Goal: Task Accomplishment & Management: Use online tool/utility

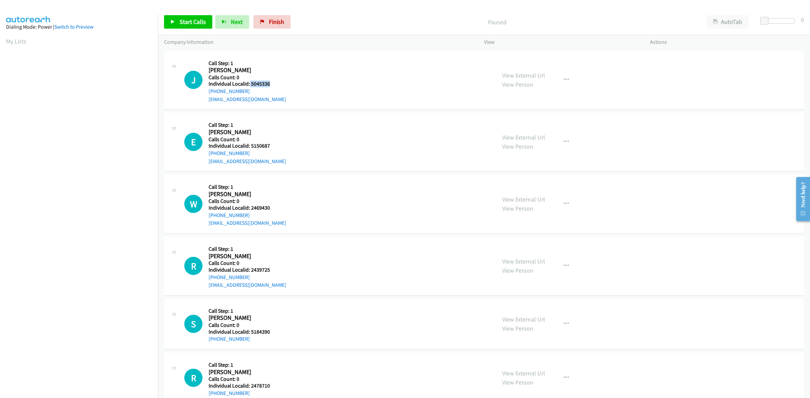
drag, startPoint x: 255, startPoint y: 86, endPoint x: 249, endPoint y: 83, distance: 6.6
click at [249, 83] on h5 "Individual Localid: 5045336" at bounding box center [247, 84] width 78 height 7
copy h5 "5045336"
drag, startPoint x: 254, startPoint y: 89, endPoint x: 204, endPoint y: 93, distance: 49.4
click at [204, 93] on div "J Callback Scheduled Call Step: 1 Jack Gibson America/New_York Calls Count: 0 I…" at bounding box center [337, 80] width 306 height 47
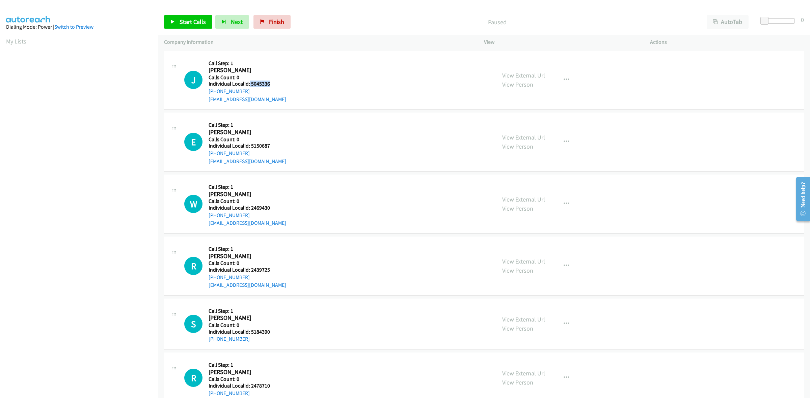
copy link "+1 517-936-3549"
click at [310, 73] on div "J Callback Scheduled Call Step: 1 Jack Gibson America/New_York Calls Count: 0 I…" at bounding box center [337, 80] width 306 height 47
drag, startPoint x: 249, startPoint y: 90, endPoint x: 208, endPoint y: 89, distance: 40.8
click at [208, 89] on div "J Callback Scheduled Call Step: 1 Jack Gibson America/New_York Calls Count: 0 I…" at bounding box center [337, 80] width 306 height 47
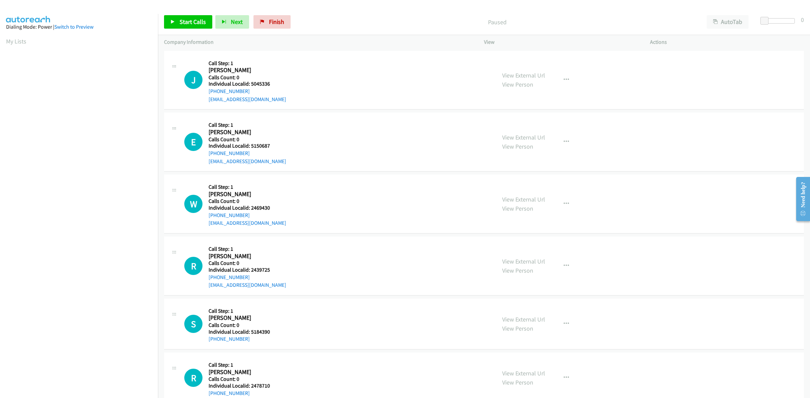
click at [319, 66] on div "J Callback Scheduled Call Step: 1 Jack Gibson America/New_York Calls Count: 0 I…" at bounding box center [337, 80] width 306 height 47
drag, startPoint x: 248, startPoint y: 90, endPoint x: 206, endPoint y: 94, distance: 41.8
click at [206, 94] on div "J Callback Scheduled Call Step: 1 Jack Gibson America/New_York Calls Count: 0 I…" at bounding box center [337, 80] width 306 height 47
copy link "+1 517-936-3549"
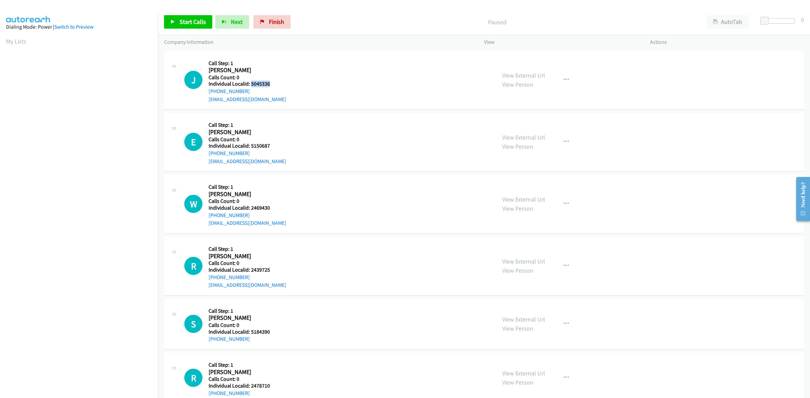
drag, startPoint x: 272, startPoint y: 85, endPoint x: 250, endPoint y: 84, distance: 22.3
click at [250, 84] on h5 "Individual Localid: 5045336" at bounding box center [247, 84] width 78 height 7
copy h5 "5045336"
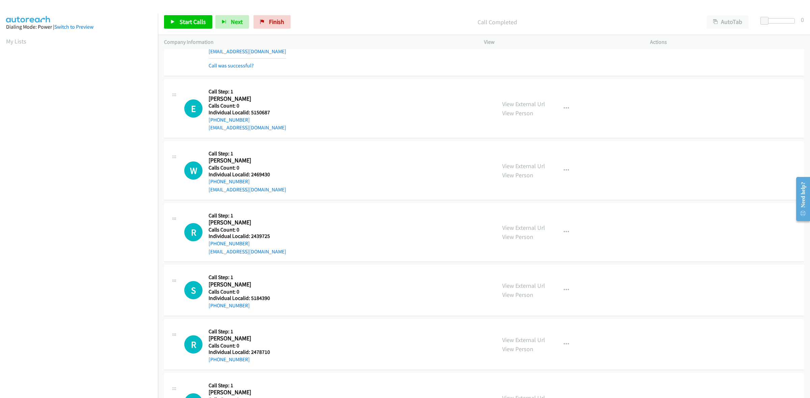
scroll to position [53, 0]
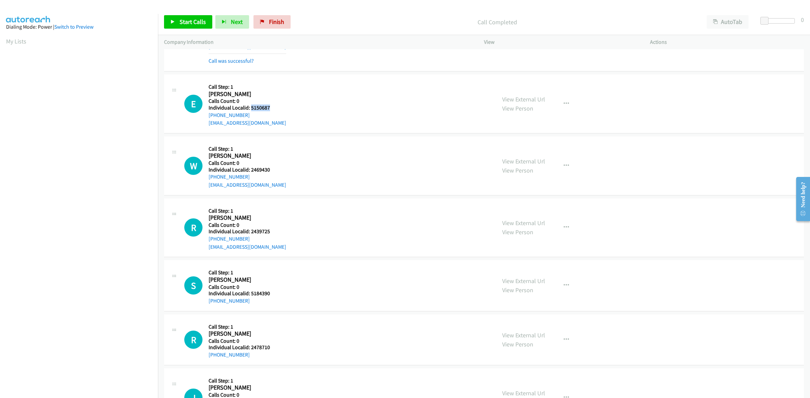
drag, startPoint x: 270, startPoint y: 105, endPoint x: 251, endPoint y: 107, distance: 18.7
click at [251, 107] on h5 "Individual Localid: 5150687" at bounding box center [247, 108] width 78 height 7
copy h5 "5150687"
drag, startPoint x: 245, startPoint y: 115, endPoint x: 206, endPoint y: 118, distance: 38.6
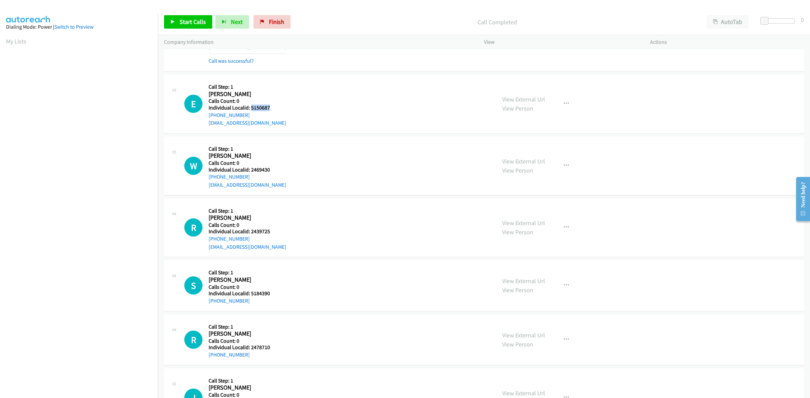
click at [206, 118] on div "E Callback Scheduled Call Step: 1 Eli Labonte America/New_York Calls Count: 0 I…" at bounding box center [337, 104] width 306 height 47
copy link "+1 401-275-3059"
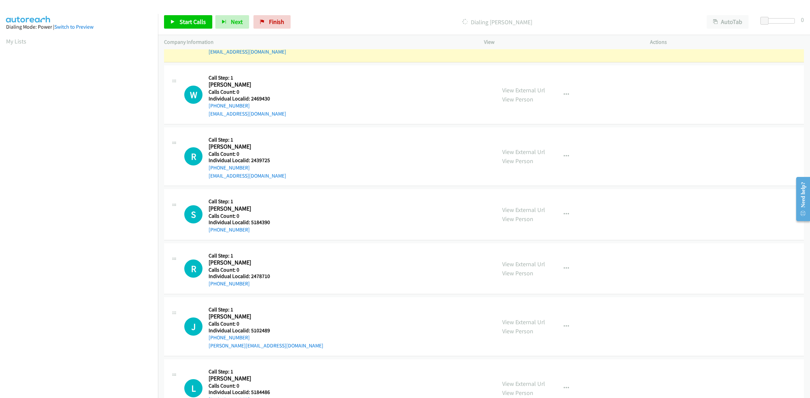
scroll to position [147, 0]
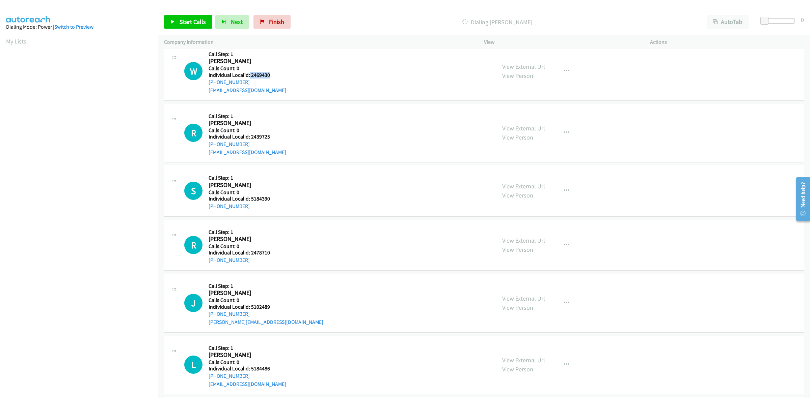
drag, startPoint x: 272, startPoint y: 76, endPoint x: 249, endPoint y: 76, distance: 22.6
click at [249, 76] on h5 "Individual Localid: 2469430" at bounding box center [247, 75] width 78 height 7
copy h5 "2469430"
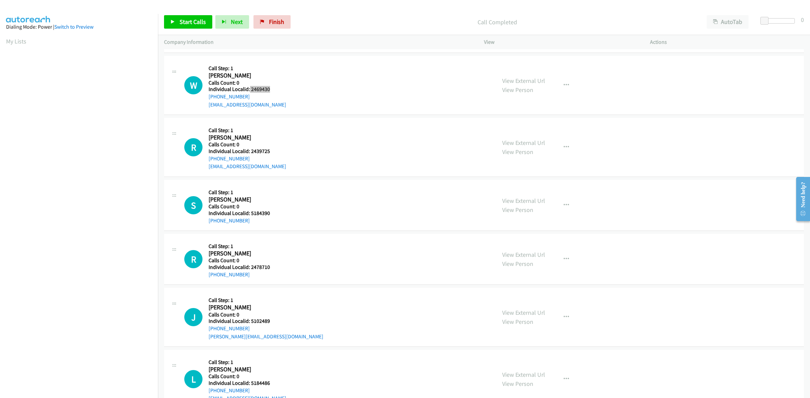
scroll to position [162, 0]
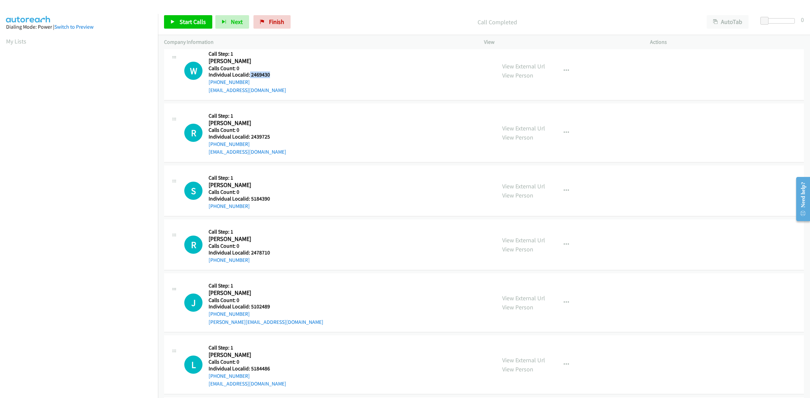
drag, startPoint x: 251, startPoint y: 83, endPoint x: 206, endPoint y: 84, distance: 44.2
click at [206, 84] on div "W Callback Scheduled Call Step: 1 Waylon Hinson America/New_York Calls Count: 0…" at bounding box center [337, 71] width 306 height 47
copy link "+1 980-263-4087"
drag, startPoint x: 265, startPoint y: 75, endPoint x: 250, endPoint y: 75, distance: 15.5
click at [250, 75] on h5 "Individual Localid: 2469430" at bounding box center [247, 75] width 78 height 7
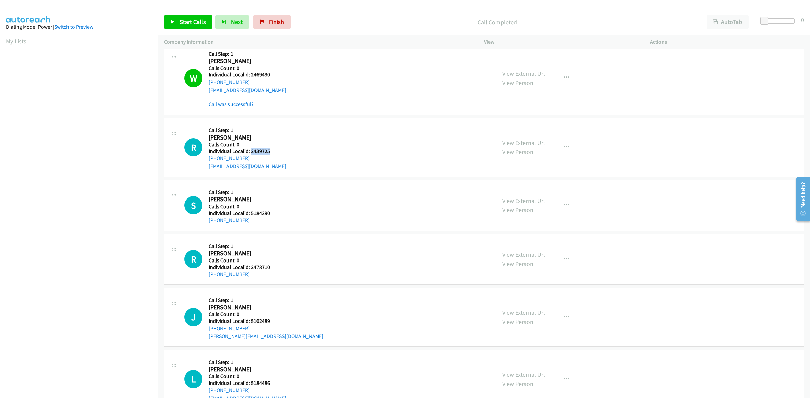
drag, startPoint x: 274, startPoint y: 151, endPoint x: 250, endPoint y: 153, distance: 24.3
click at [250, 153] on h5 "Individual Localid: 2439725" at bounding box center [247, 151] width 78 height 7
click at [317, 143] on div "R Callback Scheduled Call Step: 1 Ryder Tenney America/New_York Calls Count: 0 …" at bounding box center [337, 147] width 306 height 47
drag, startPoint x: 255, startPoint y: 159, endPoint x: 206, endPoint y: 161, distance: 48.6
click at [206, 161] on div "R Callback Scheduled Call Step: 1 Ryder Tenney America/New_York Calls Count: 0 …" at bounding box center [337, 147] width 306 height 47
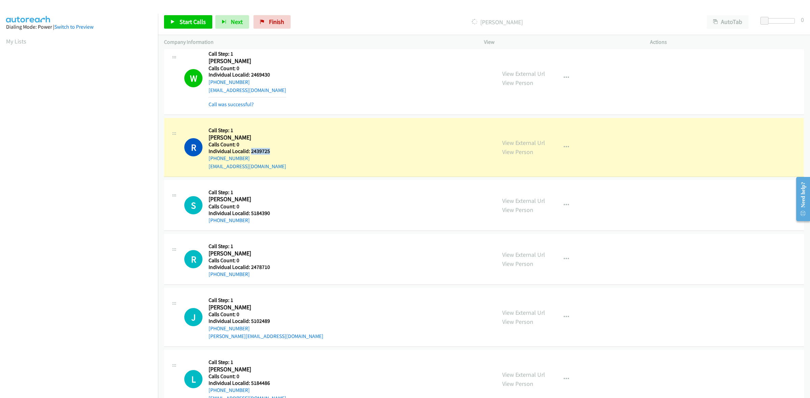
drag, startPoint x: 274, startPoint y: 150, endPoint x: 250, endPoint y: 150, distance: 24.0
click at [250, 150] on div "R Callback Scheduled Call Step: 1 Ryder Tenney America/New_York Calls Count: 0 …" at bounding box center [337, 147] width 306 height 47
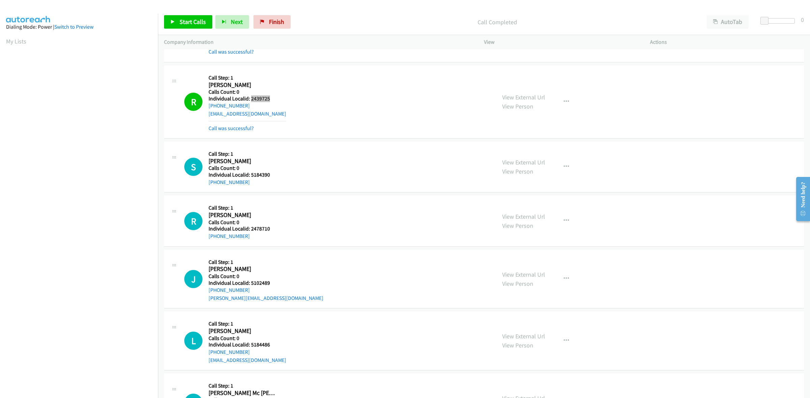
scroll to position [246, 0]
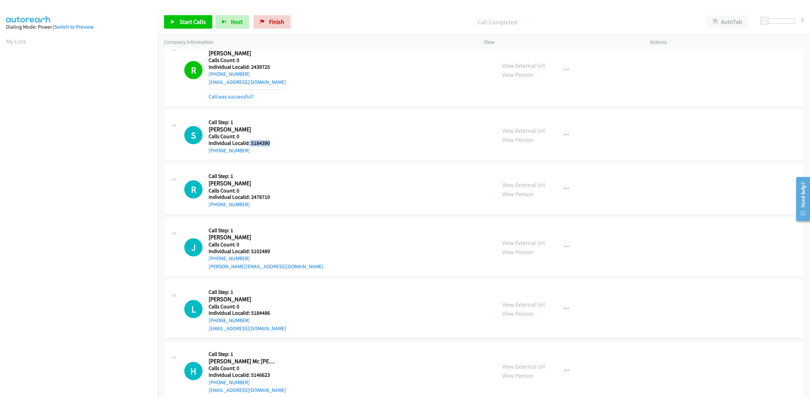
drag, startPoint x: 255, startPoint y: 142, endPoint x: 249, endPoint y: 142, distance: 6.4
click at [249, 142] on h5 "Individual Localid: 5184390" at bounding box center [242, 143] width 69 height 7
drag, startPoint x: 254, startPoint y: 149, endPoint x: 208, endPoint y: 152, distance: 45.9
click at [208, 152] on div "+1 315-730-6812" at bounding box center [242, 151] width 69 height 8
click at [375, 149] on div "S Callback Scheduled Call Step: 1 Sawyer Millier America/New_York Calls Count: …" at bounding box center [337, 135] width 306 height 38
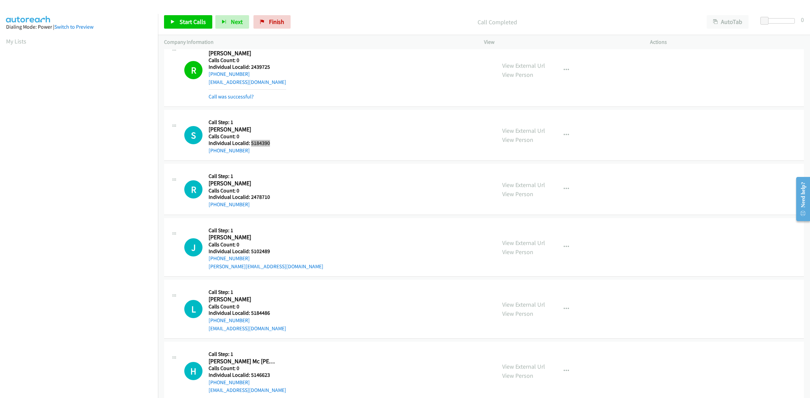
drag, startPoint x: 279, startPoint y: 145, endPoint x: 251, endPoint y: 144, distance: 28.3
click at [251, 144] on div "S Callback Scheduled Call Step: 1 Sawyer Millier America/New_York Calls Count: …" at bounding box center [337, 135] width 306 height 38
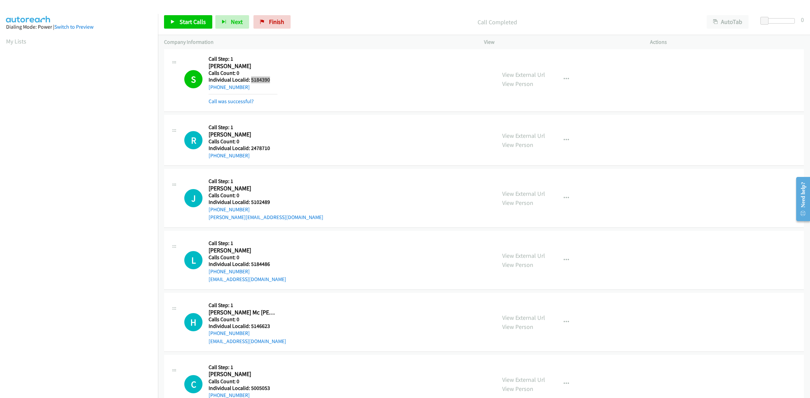
scroll to position [331, 0]
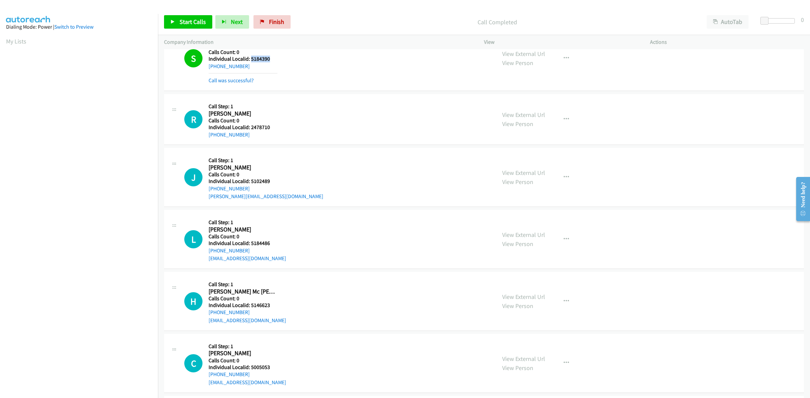
drag, startPoint x: 270, startPoint y: 129, endPoint x: 251, endPoint y: 127, distance: 19.7
click at [251, 127] on div "Callback Scheduled Call Step: 1 Ryan Taylor America/Toronto Calls Count: 0 Indi…" at bounding box center [242, 119] width 69 height 38
click at [280, 123] on div "R Callback Scheduled Call Step: 1 Ryan Taylor America/Toronto Calls Count: 0 In…" at bounding box center [337, 119] width 306 height 38
drag, startPoint x: 271, startPoint y: 129, endPoint x: 251, endPoint y: 125, distance: 20.6
click at [251, 125] on h5 "Individual Localid: 2478710" at bounding box center [242, 127] width 69 height 7
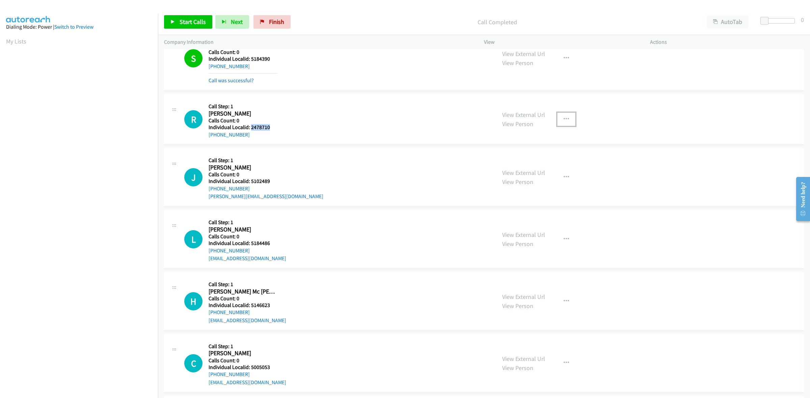
click at [563, 118] on icon "button" at bounding box center [565, 119] width 5 height 5
click at [523, 166] on link "Skip Call" at bounding box center [530, 163] width 90 height 13
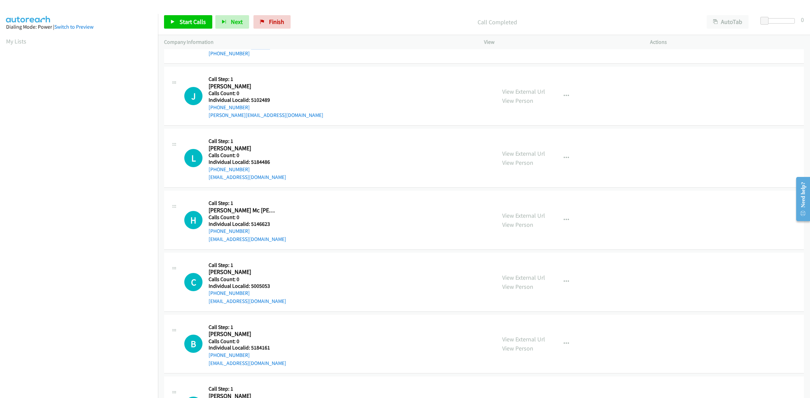
scroll to position [425, 0]
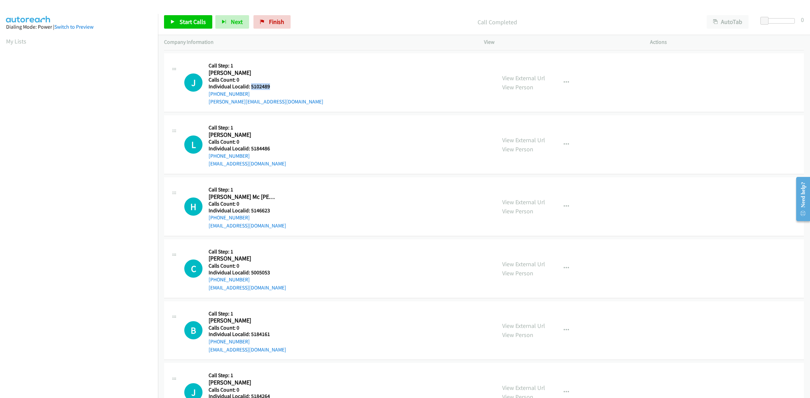
drag, startPoint x: 269, startPoint y: 85, endPoint x: 250, endPoint y: 84, distance: 19.3
click at [250, 84] on h5 "Individual Localid: 5102489" at bounding box center [265, 86] width 115 height 7
click at [282, 71] on div "J Callback Scheduled Call Step: 1 Jaylee Osceola America/New_York Calls Count: …" at bounding box center [337, 82] width 306 height 47
drag, startPoint x: 255, startPoint y: 90, endPoint x: 209, endPoint y: 95, distance: 45.8
click at [206, 98] on div "J Callback Scheduled Call Step: 1 Jaylee Osceola America/New_York Calls Count: …" at bounding box center [337, 82] width 306 height 47
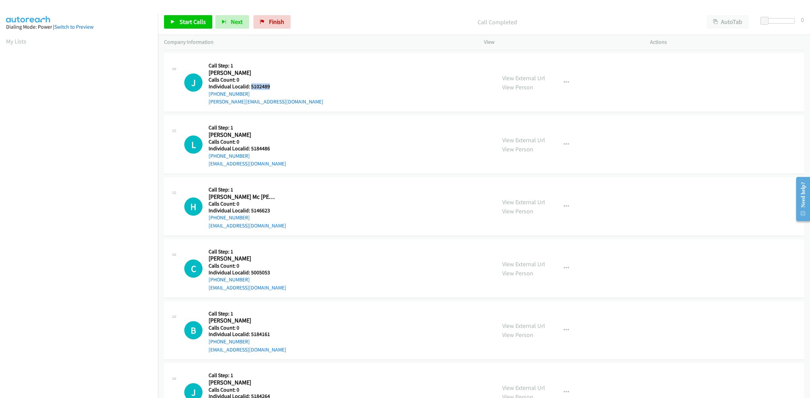
drag, startPoint x: 264, startPoint y: 85, endPoint x: 250, endPoint y: 86, distance: 13.8
click at [250, 86] on h5 "Individual Localid: 5102489" at bounding box center [265, 86] width 115 height 7
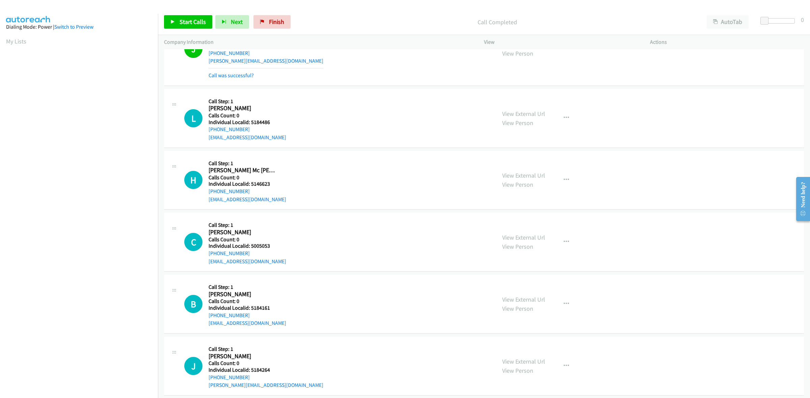
scroll to position [468, 0]
drag, startPoint x: 274, startPoint y: 118, endPoint x: 250, endPoint y: 121, distance: 23.5
click at [250, 121] on h5 "Individual Localid: 5184486" at bounding box center [247, 121] width 78 height 7
click at [374, 128] on div "L Callback Scheduled Call Step: 1 Liam Odell America/New_York Calls Count: 0 In…" at bounding box center [337, 117] width 306 height 47
drag, startPoint x: 251, startPoint y: 129, endPoint x: 206, endPoint y: 130, distance: 45.6
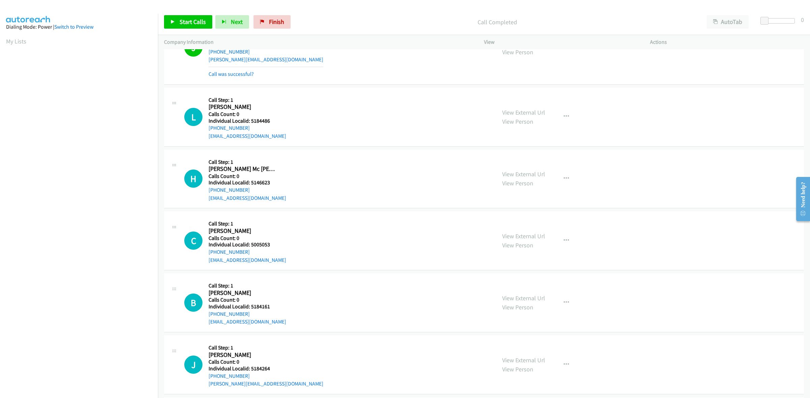
click at [206, 130] on div "L Callback Scheduled Call Step: 1 Liam Odell America/New_York Calls Count: 0 In…" at bounding box center [337, 117] width 306 height 47
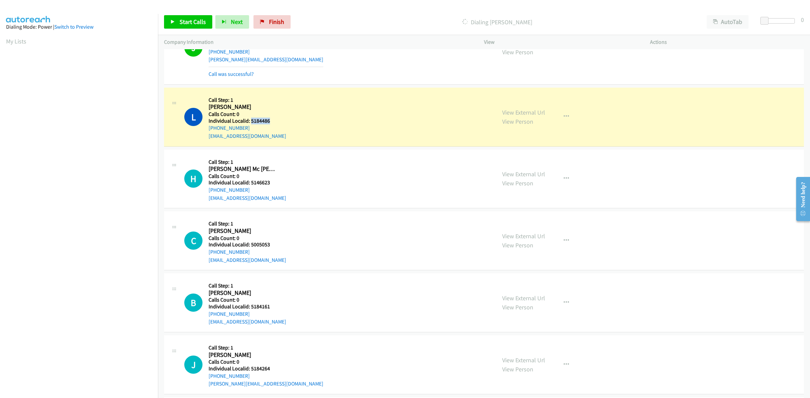
drag, startPoint x: 260, startPoint y: 120, endPoint x: 250, endPoint y: 121, distance: 10.2
click at [250, 121] on h5 "Individual Localid: 5184486" at bounding box center [247, 121] width 78 height 7
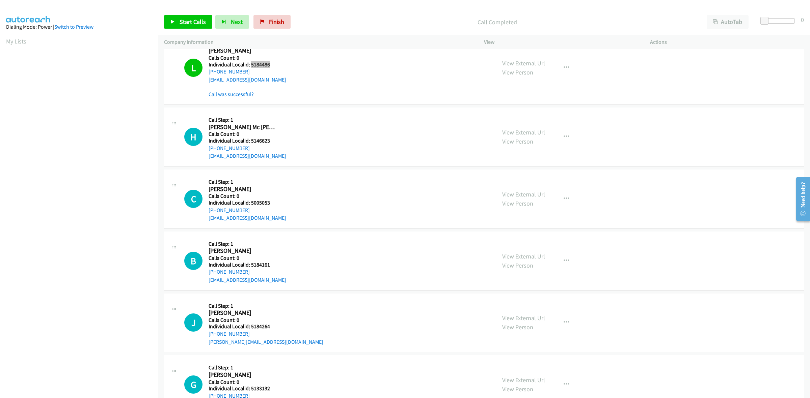
scroll to position [531, 0]
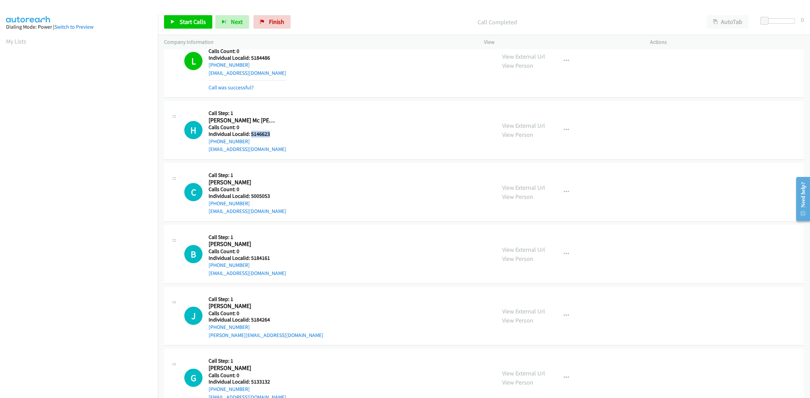
drag, startPoint x: 276, startPoint y: 136, endPoint x: 250, endPoint y: 135, distance: 26.3
click at [250, 135] on div "H Callback Scheduled Call Step: 1 Hudson Mc Cleary America/New_York Calls Count…" at bounding box center [337, 130] width 306 height 47
drag, startPoint x: 262, startPoint y: 134, endPoint x: 430, endPoint y: 125, distance: 168.9
click at [443, 127] on div "H Callback Scheduled Call Step: 1 Hudson Mc Cleary America/New_York Calls Count…" at bounding box center [337, 130] width 306 height 47
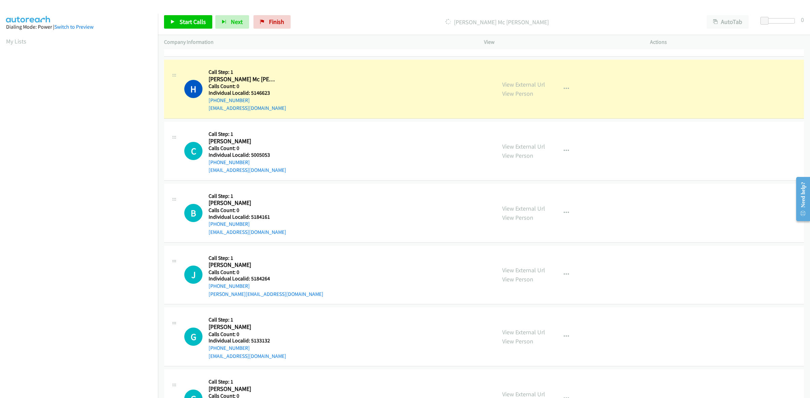
scroll to position [584, 0]
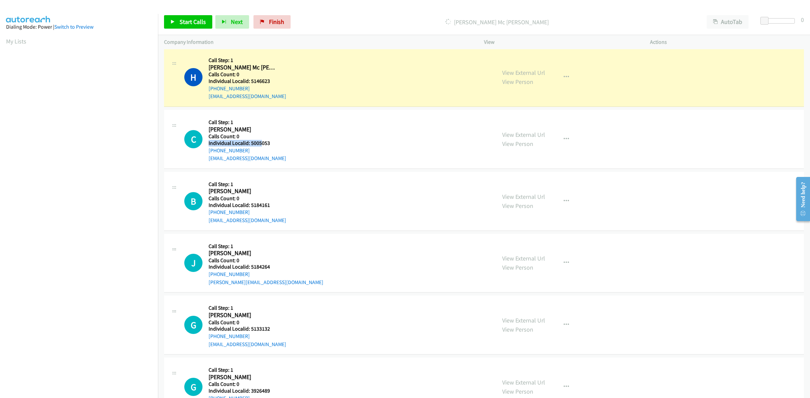
drag, startPoint x: 284, startPoint y: 140, endPoint x: 261, endPoint y: 144, distance: 22.9
click at [261, 144] on div "C Callback Scheduled Call Step: 1 Camden Martin America/New_York Calls Count: 0…" at bounding box center [337, 139] width 306 height 47
click at [280, 146] on div "C Callback Scheduled Call Step: 1 Camden Martin America/New_York Calls Count: 0…" at bounding box center [337, 139] width 306 height 47
drag, startPoint x: 267, startPoint y: 146, endPoint x: 250, endPoint y: 146, distance: 16.5
click at [250, 146] on h5 "Individual Localid: 5005053" at bounding box center [247, 143] width 78 height 7
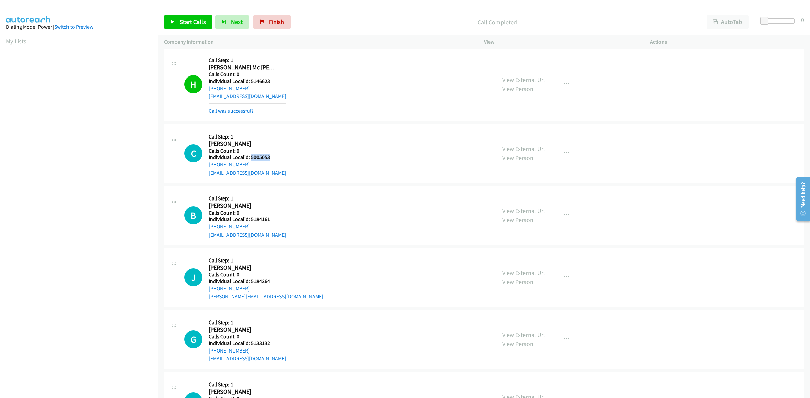
drag, startPoint x: 248, startPoint y: 163, endPoint x: 207, endPoint y: 167, distance: 41.4
click at [207, 167] on div "C Callback Scheduled Call Step: 1 Camden Martin America/New_York Calls Count: 0…" at bounding box center [337, 154] width 306 height 47
drag, startPoint x: 273, startPoint y: 161, endPoint x: 249, endPoint y: 158, distance: 24.5
click at [249, 158] on h5 "Individual Localid: 5005053" at bounding box center [247, 157] width 78 height 7
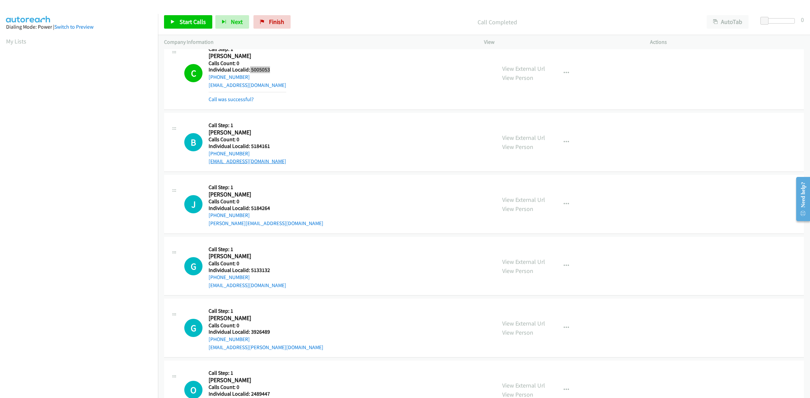
scroll to position [689, 0]
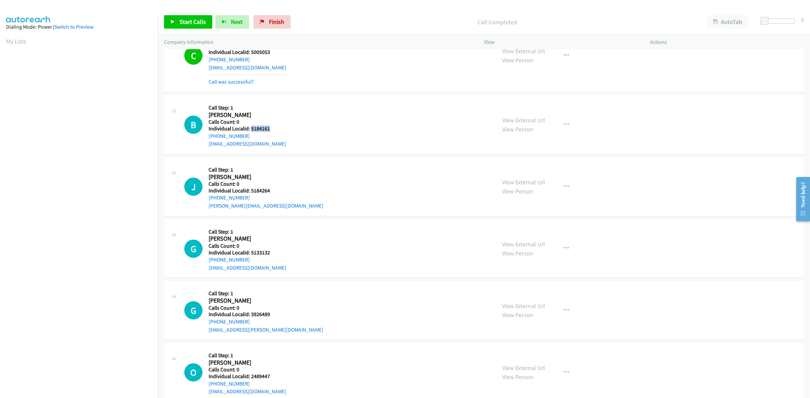
drag, startPoint x: 271, startPoint y: 130, endPoint x: 250, endPoint y: 129, distance: 20.6
click at [250, 129] on h5 "Individual Localid: 5184161" at bounding box center [247, 128] width 78 height 7
drag, startPoint x: 252, startPoint y: 134, endPoint x: 204, endPoint y: 138, distance: 47.4
click at [204, 138] on div "B Callback Scheduled Call Step: 1 Brylor Milligan America/New_York Calls Count:…" at bounding box center [337, 125] width 306 height 47
drag, startPoint x: 269, startPoint y: 131, endPoint x: 250, endPoint y: 130, distance: 19.2
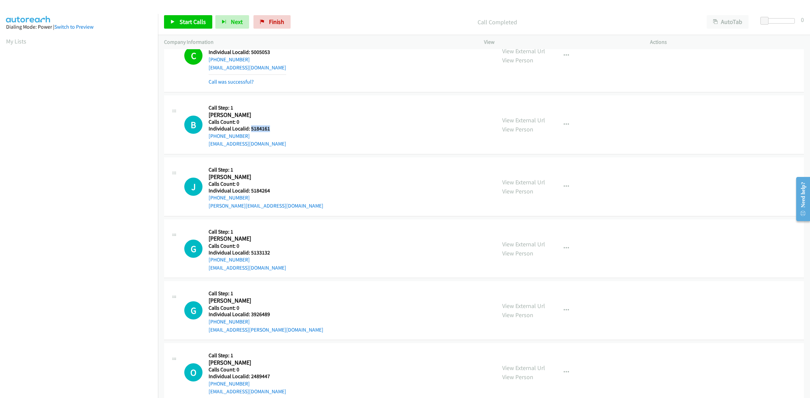
click at [250, 130] on h5 "Individual Localid: 5184161" at bounding box center [247, 128] width 78 height 7
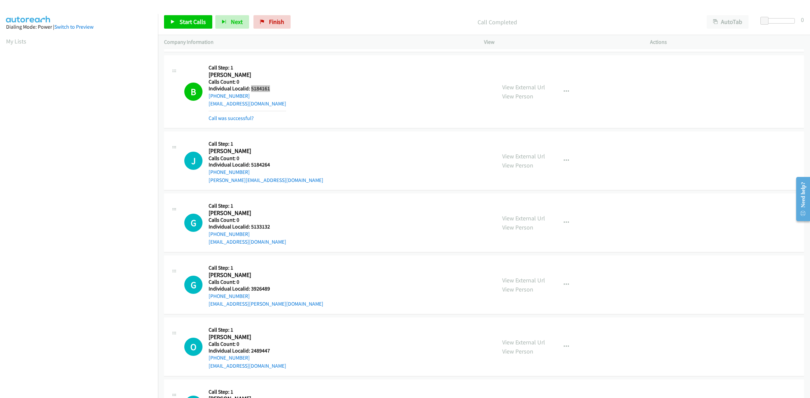
scroll to position [731, 0]
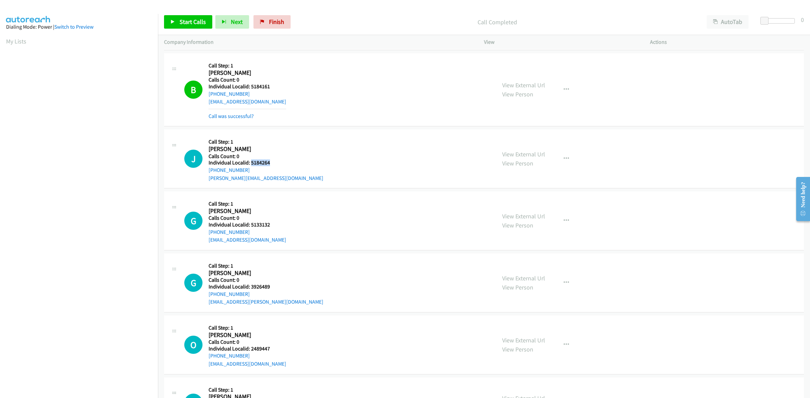
drag, startPoint x: 269, startPoint y: 164, endPoint x: 250, endPoint y: 165, distance: 18.9
click at [250, 165] on h5 "Individual Localid: 5184264" at bounding box center [265, 163] width 115 height 7
drag, startPoint x: 240, startPoint y: 173, endPoint x: 206, endPoint y: 171, distance: 33.4
click at [206, 171] on div "J Callback Scheduled Call Step: 1 Jordan Keaton America/New_York Calls Count: 0…" at bounding box center [337, 159] width 306 height 47
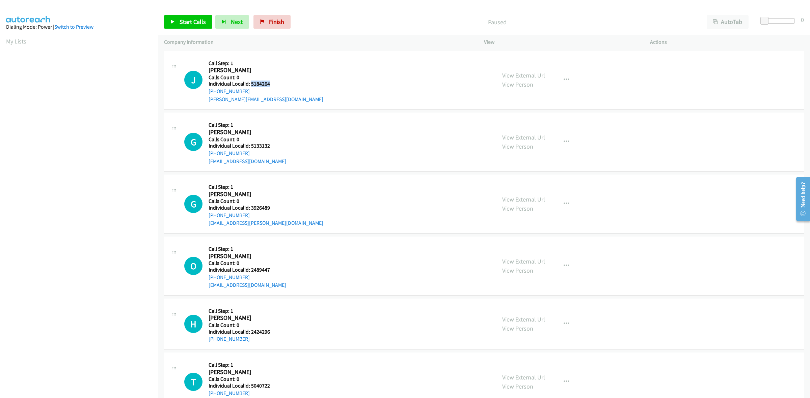
drag, startPoint x: 274, startPoint y: 83, endPoint x: 251, endPoint y: 83, distance: 23.6
click at [251, 83] on h5 "Individual Localid: 5184264" at bounding box center [265, 84] width 115 height 7
copy h5 "5184264"
drag, startPoint x: 248, startPoint y: 92, endPoint x: 203, endPoint y: 94, distance: 44.9
click at [203, 94] on div "J Callback Scheduled Call Step: 1 Jordan Keaton America/New_York Calls Count: 0…" at bounding box center [337, 80] width 306 height 47
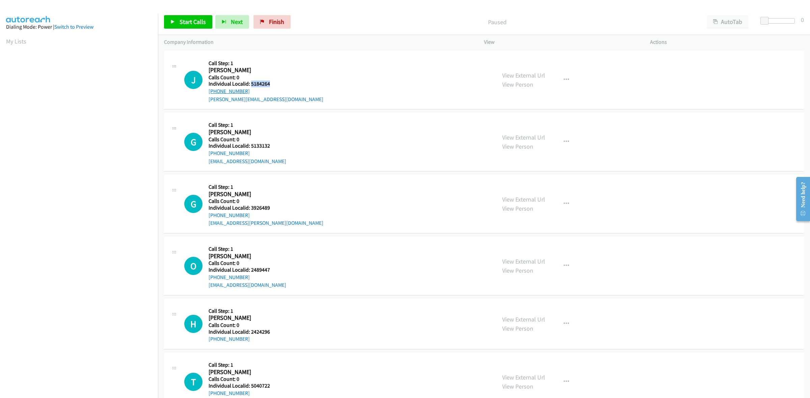
copy link "+1 770-315-6825"
drag, startPoint x: 272, startPoint y: 84, endPoint x: 250, endPoint y: 84, distance: 21.3
click at [250, 84] on h5 "Individual Localid: 5184264" at bounding box center [265, 84] width 115 height 7
copy h5 "5184264"
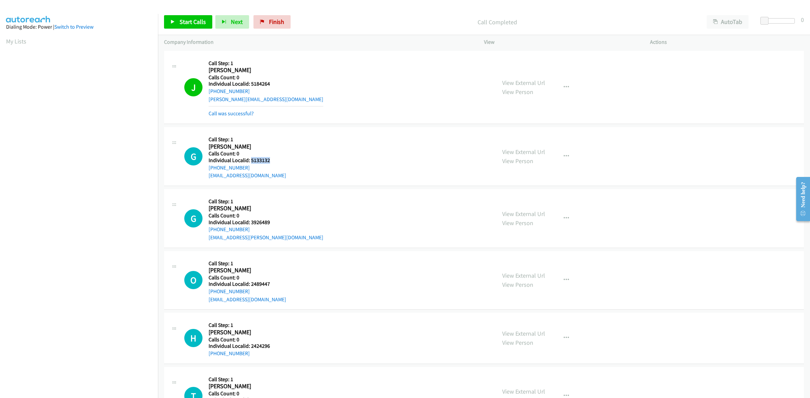
drag, startPoint x: 272, startPoint y: 159, endPoint x: 251, endPoint y: 160, distance: 21.0
click at [251, 160] on h5 "Individual Localid: 5133132" at bounding box center [247, 160] width 78 height 7
copy h5 "5133132"
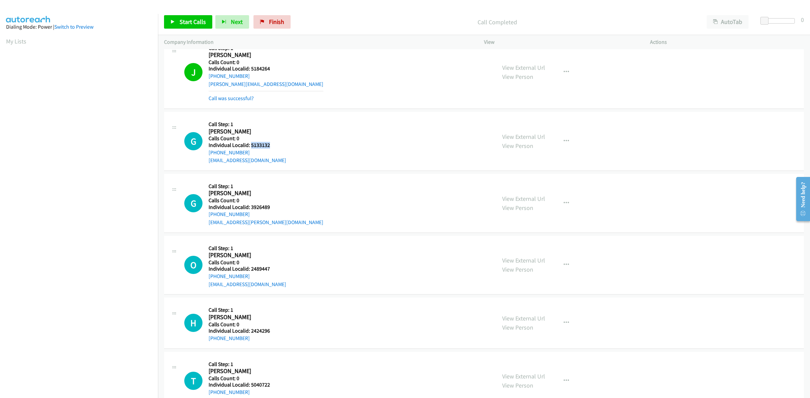
scroll to position [53, 0]
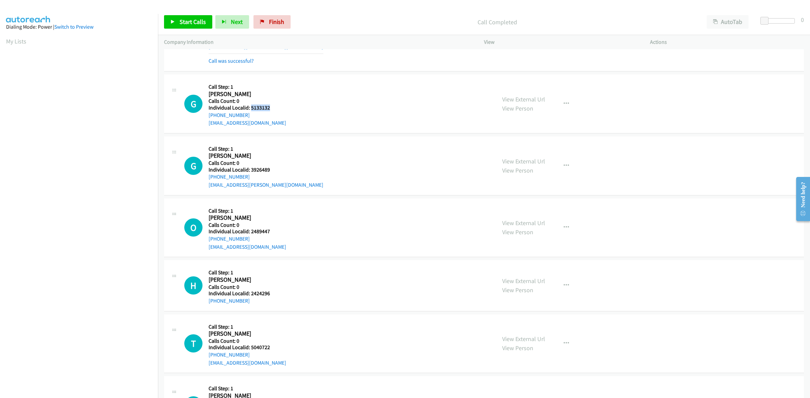
drag, startPoint x: 248, startPoint y: 113, endPoint x: 206, endPoint y: 118, distance: 41.8
click at [206, 118] on div "G Callback Scheduled Call Step: 1 Grayson Burkhart America/New_York Calls Count…" at bounding box center [337, 104] width 306 height 47
copy link "+1 614-348-3204"
drag, startPoint x: 272, startPoint y: 110, endPoint x: 250, endPoint y: 108, distance: 21.6
click at [250, 108] on h5 "Individual Localid: 5133132" at bounding box center [247, 108] width 78 height 7
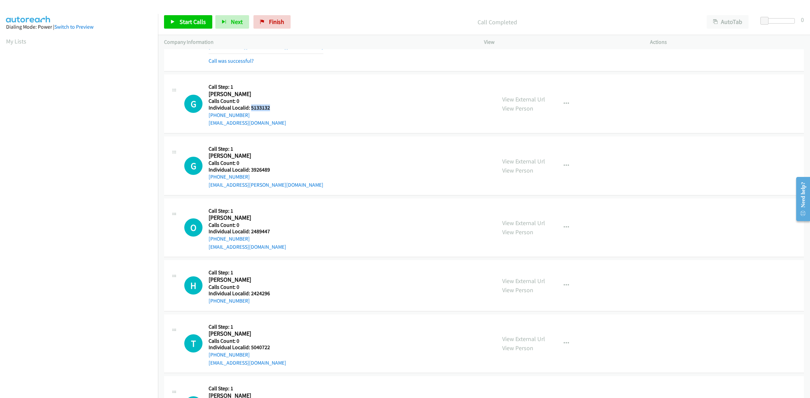
copy h5 "5133132"
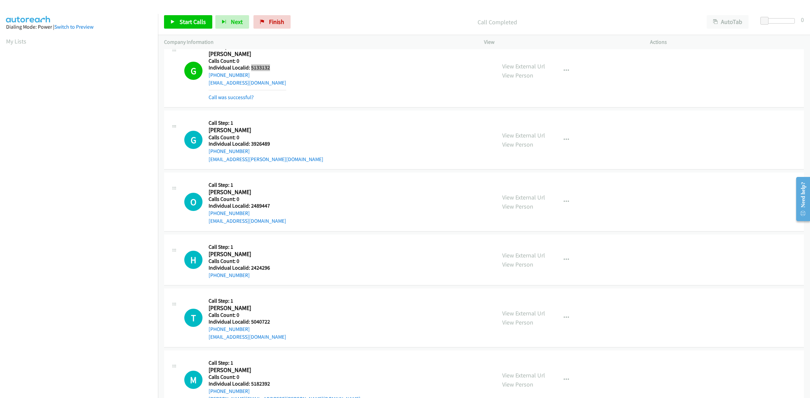
scroll to position [105, 0]
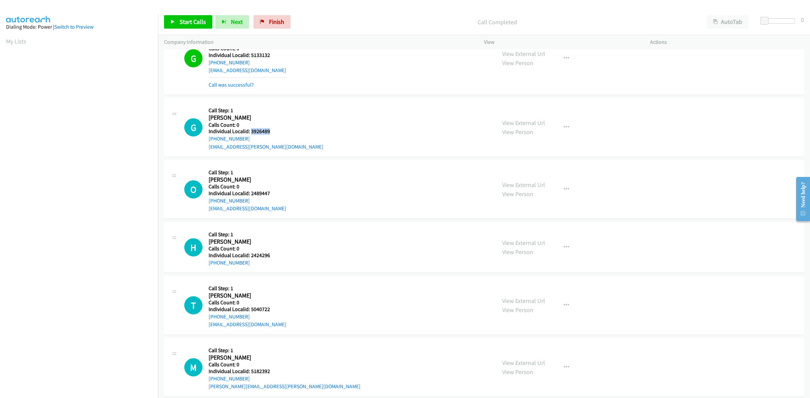
drag, startPoint x: 271, startPoint y: 132, endPoint x: 250, endPoint y: 129, distance: 21.1
click at [250, 129] on h5 "Individual Localid: 3926489" at bounding box center [265, 131] width 115 height 7
copy h5 "3926489"
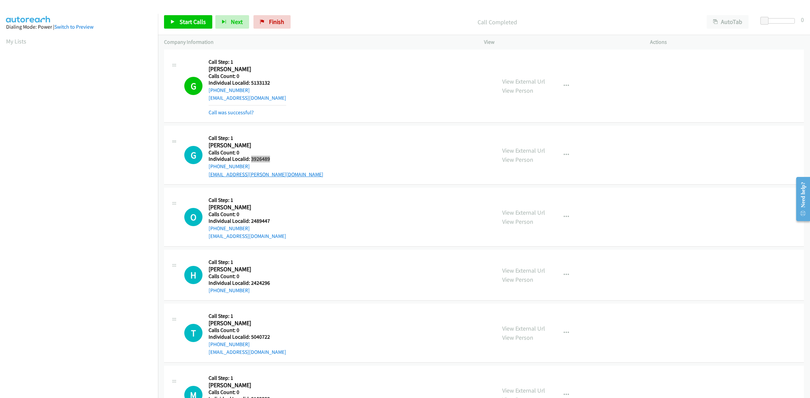
scroll to position [95, 0]
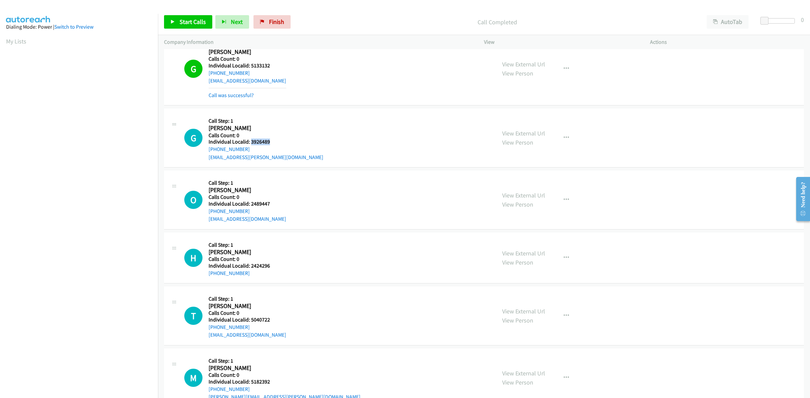
drag, startPoint x: 250, startPoint y: 149, endPoint x: 205, endPoint y: 151, distance: 45.6
click at [205, 151] on div "G Callback Scheduled Call Step: 1 Grayson Boswell America/New_York Calls Count:…" at bounding box center [337, 138] width 306 height 47
copy link "+1 513-377-3456"
drag, startPoint x: 272, startPoint y: 142, endPoint x: 251, endPoint y: 140, distance: 21.3
click at [251, 140] on h5 "Individual Localid: 3926489" at bounding box center [265, 142] width 115 height 7
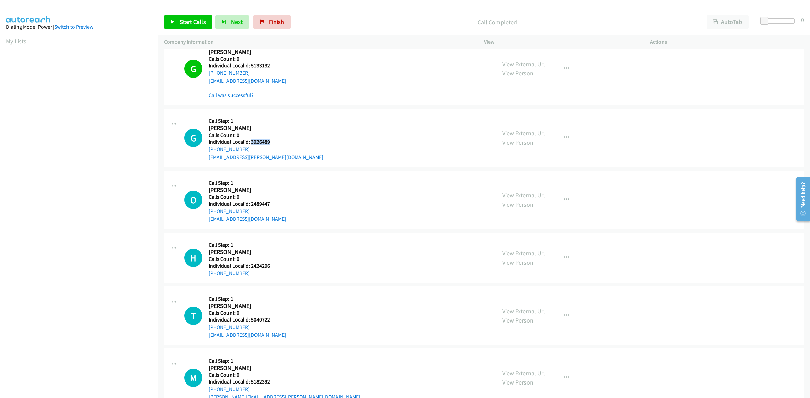
copy h5 "3926489"
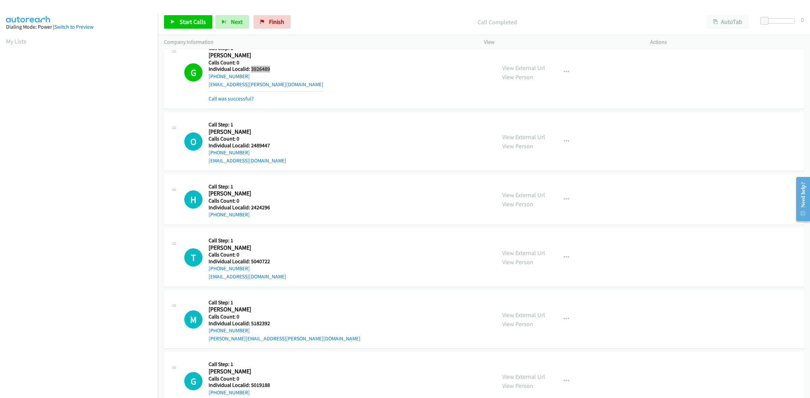
scroll to position [200, 0]
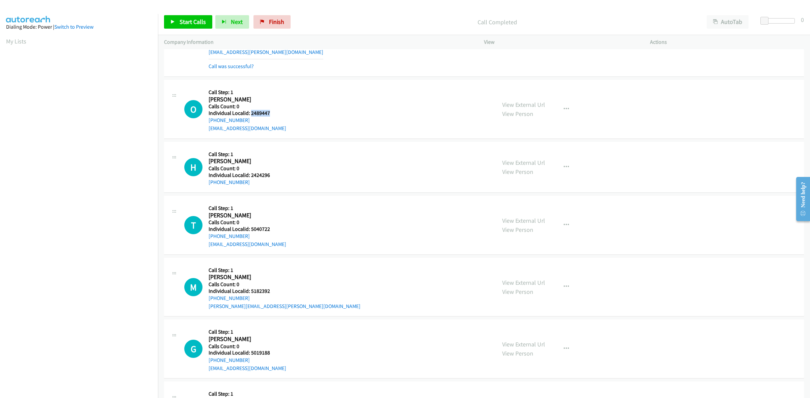
drag, startPoint x: 266, startPoint y: 113, endPoint x: 250, endPoint y: 114, distance: 15.5
click at [250, 114] on h5 "Individual Localid: 2489447" at bounding box center [247, 113] width 78 height 7
copy h5 "2489447"
drag, startPoint x: 249, startPoint y: 120, endPoint x: 206, endPoint y: 120, distance: 42.5
click at [206, 120] on div "O Callback Scheduled Call Step: 1 Owen Alishauskas America/New_York Calls Count…" at bounding box center [337, 109] width 306 height 47
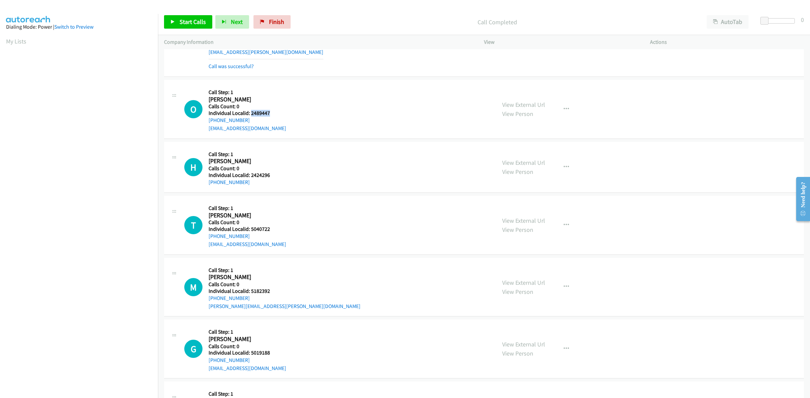
drag, startPoint x: 274, startPoint y: 114, endPoint x: 250, endPoint y: 112, distance: 24.0
click at [250, 112] on h5 "Individual Localid: 2489447" at bounding box center [247, 113] width 78 height 7
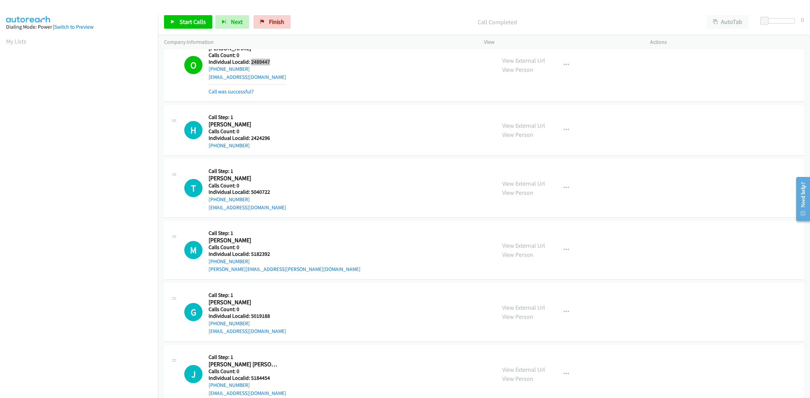
scroll to position [284, 0]
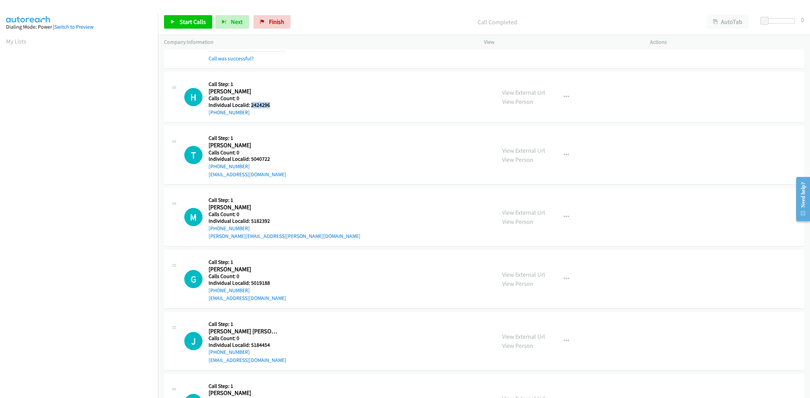
drag, startPoint x: 270, startPoint y: 106, endPoint x: 250, endPoint y: 106, distance: 19.6
click at [250, 106] on h5 "Individual Localid: 2424296" at bounding box center [242, 105] width 69 height 7
drag, startPoint x: 246, startPoint y: 113, endPoint x: 201, endPoint y: 116, distance: 45.0
click at [201, 116] on div "H Callback Scheduled Call Step: 1 Hailey Winkelman America/New_York Calls Count…" at bounding box center [337, 97] width 306 height 38
drag, startPoint x: 271, startPoint y: 106, endPoint x: 251, endPoint y: 104, distance: 19.3
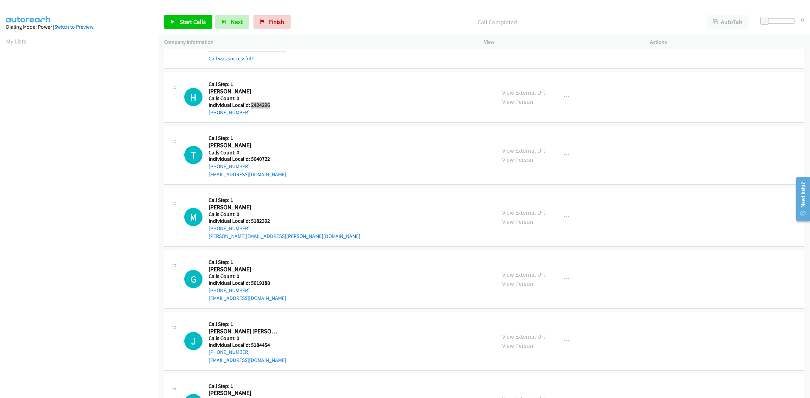
click at [251, 104] on h5 "Individual Localid: 2424296" at bounding box center [242, 105] width 69 height 7
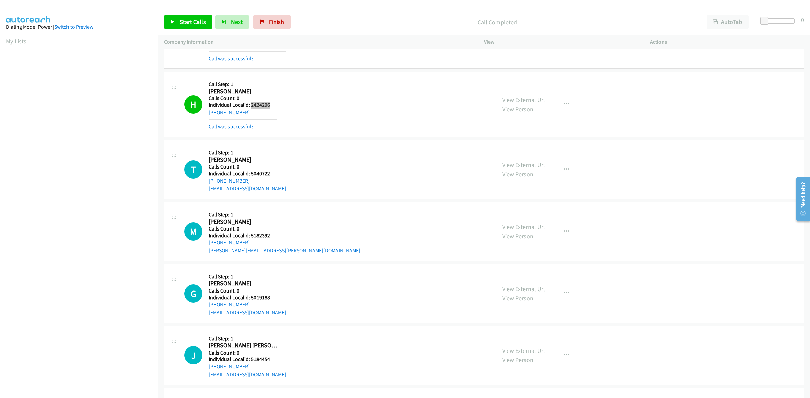
scroll to position [306, 0]
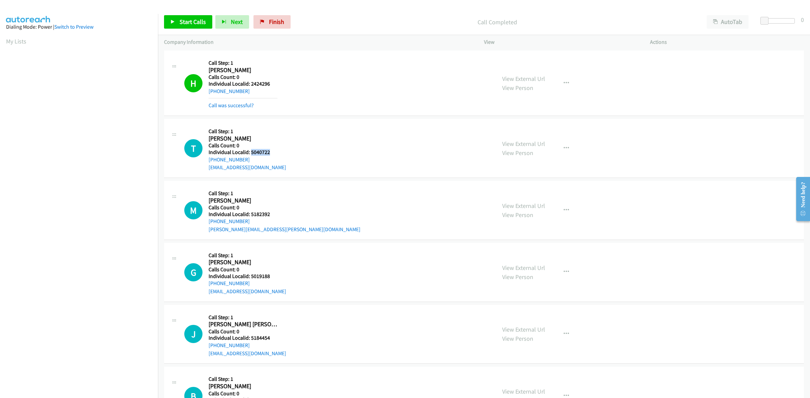
drag, startPoint x: 275, startPoint y: 153, endPoint x: 250, endPoint y: 153, distance: 24.6
click at [250, 153] on h5 "Individual Localid: 5040722" at bounding box center [247, 152] width 78 height 7
drag, startPoint x: 250, startPoint y: 159, endPoint x: 206, endPoint y: 159, distance: 43.9
click at [206, 159] on div "T Callback Scheduled Call Step: 1 Thomas Lance America/New_York Calls Count: 0 …" at bounding box center [337, 148] width 306 height 47
drag, startPoint x: 272, startPoint y: 152, endPoint x: 252, endPoint y: 153, distance: 20.0
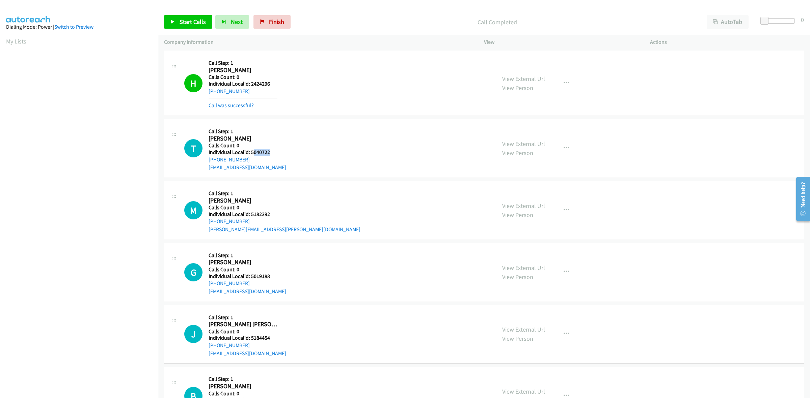
click at [252, 153] on h5 "Individual Localid: 5040722" at bounding box center [247, 152] width 78 height 7
click at [275, 149] on h5 "Individual Localid: 5040722" at bounding box center [247, 152] width 78 height 7
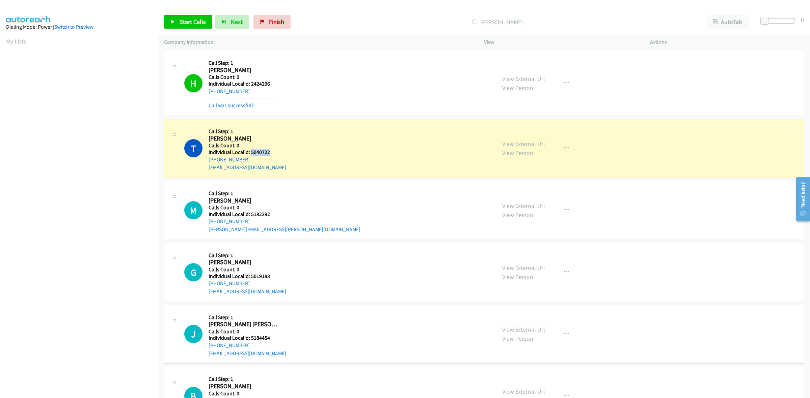
drag, startPoint x: 270, startPoint y: 153, endPoint x: 251, endPoint y: 153, distance: 19.2
click at [251, 153] on h5 "Individual Localid: 5040722" at bounding box center [247, 152] width 78 height 7
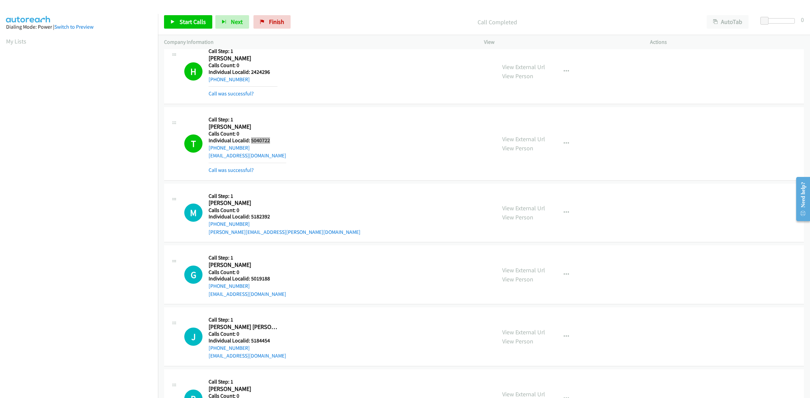
scroll to position [380, 0]
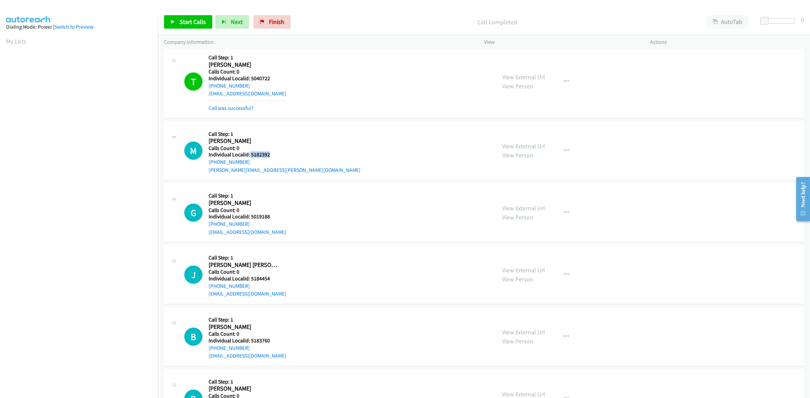
drag, startPoint x: 272, startPoint y: 158, endPoint x: 249, endPoint y: 157, distance: 23.0
click at [249, 157] on h5 "Individual Localid: 5182392" at bounding box center [284, 154] width 152 height 7
drag, startPoint x: 248, startPoint y: 162, endPoint x: 204, endPoint y: 164, distance: 43.9
click at [204, 164] on div "M Callback Scheduled Call Step: 1 Mason Lovell America/New_York Calls Count: 0 …" at bounding box center [337, 151] width 306 height 47
click at [372, 156] on div "M Callback Scheduled Call Step: 1 Mason Lovell America/New_York Calls Count: 0 …" at bounding box center [337, 151] width 306 height 47
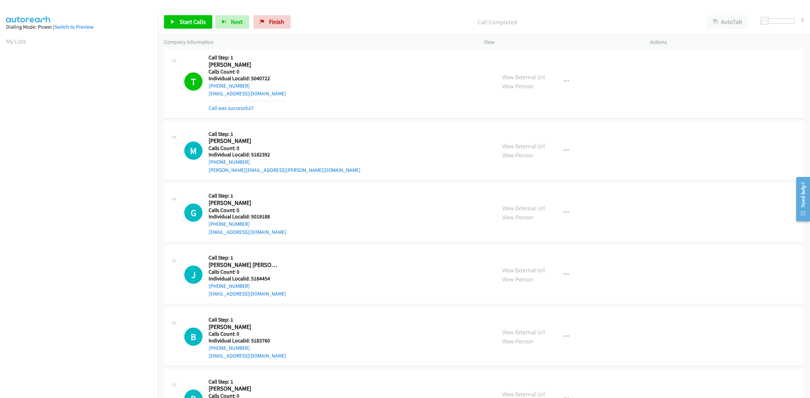
drag, startPoint x: 248, startPoint y: 163, endPoint x: 207, endPoint y: 164, distance: 40.5
click at [207, 164] on div "M Callback Scheduled Call Step: 1 Mason Lovell America/New_York Calls Count: 0 …" at bounding box center [337, 151] width 306 height 47
drag, startPoint x: 277, startPoint y: 157, endPoint x: 250, endPoint y: 158, distance: 27.3
click at [250, 158] on div "M Callback Scheduled Call Step: 1 Mason Lovell America/New_York Calls Count: 0 …" at bounding box center [337, 151] width 306 height 47
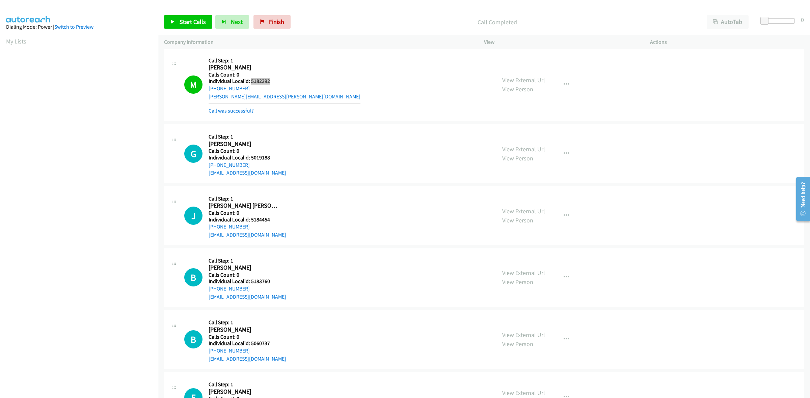
scroll to position [485, 0]
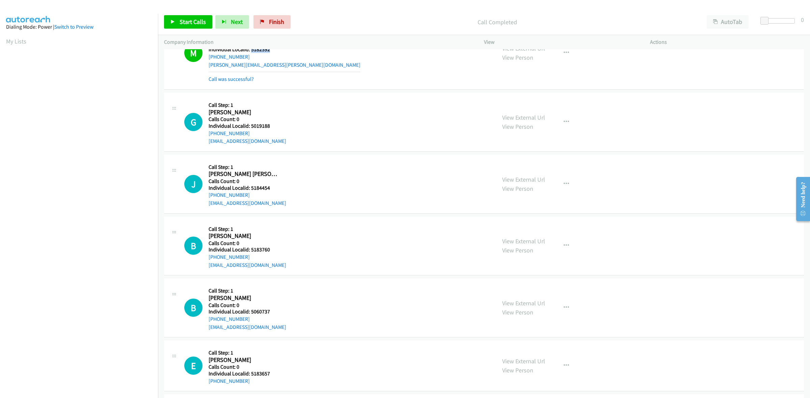
drag, startPoint x: 273, startPoint y: 130, endPoint x: 247, endPoint y: 127, distance: 25.8
click at [247, 127] on div "Callback Scheduled Call Step: 1 Grant Earl America/New_York Calls Count: 0 Indi…" at bounding box center [247, 122] width 78 height 47
click at [277, 127] on h5 "Individual Localid: 5019188" at bounding box center [247, 126] width 78 height 7
drag, startPoint x: 268, startPoint y: 127, endPoint x: 250, endPoint y: 127, distance: 17.2
click at [250, 127] on h5 "Individual Localid: 5019188" at bounding box center [247, 126] width 78 height 7
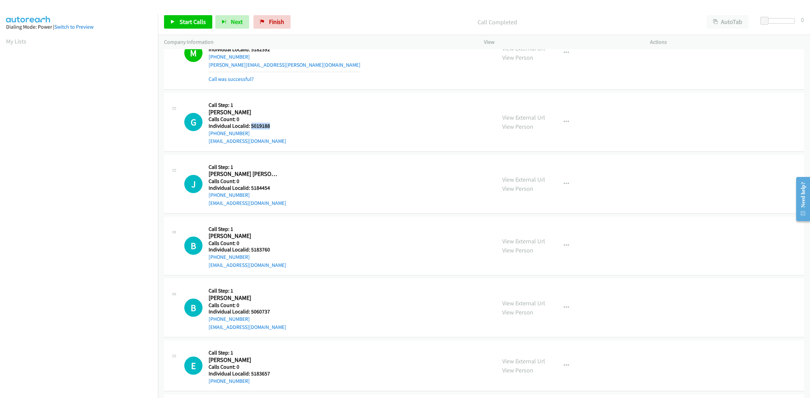
drag, startPoint x: 251, startPoint y: 136, endPoint x: 206, endPoint y: 135, distance: 44.5
click at [206, 135] on div "G Callback Scheduled Call Step: 1 Grant Earl America/New_York Calls Count: 0 In…" at bounding box center [337, 122] width 306 height 47
drag, startPoint x: 274, startPoint y: 124, endPoint x: 251, endPoint y: 125, distance: 23.0
click at [251, 125] on h5 "Individual Localid: 5019188" at bounding box center [247, 126] width 78 height 7
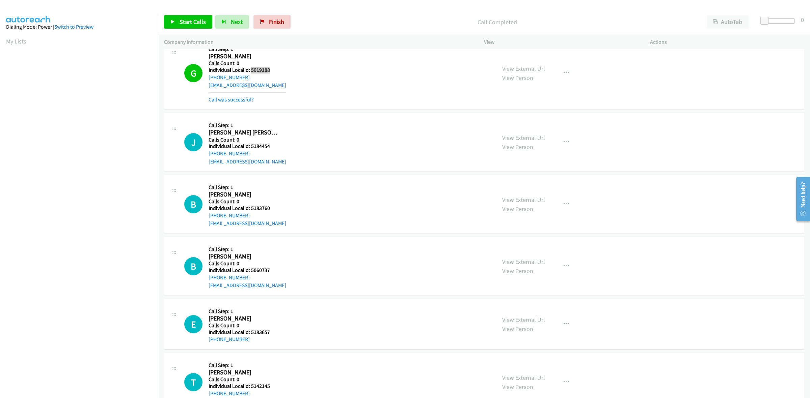
scroll to position [569, 0]
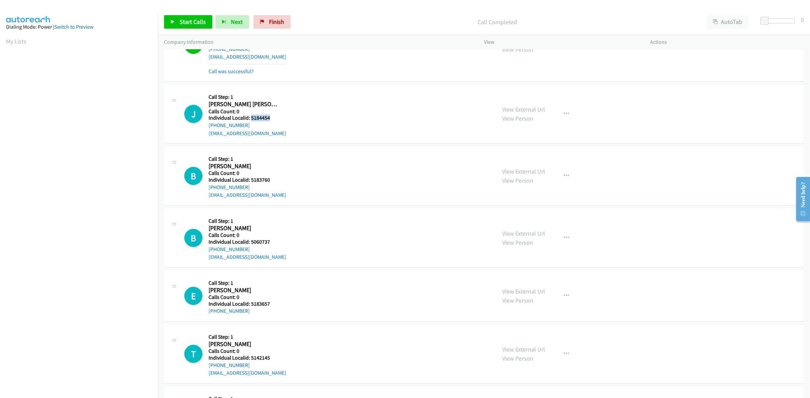
drag, startPoint x: 272, startPoint y: 115, endPoint x: 250, endPoint y: 117, distance: 22.4
click at [250, 117] on h5 "Individual Localid: 5184454" at bounding box center [247, 118] width 78 height 7
drag, startPoint x: 337, startPoint y: 106, endPoint x: 341, endPoint y: 106, distance: 4.0
click at [337, 106] on div "J Callback Scheduled Call Step: 1 Jones Tabor America/New_York Calls Count: 0 I…" at bounding box center [337, 114] width 306 height 47
drag, startPoint x: 248, startPoint y: 126, endPoint x: 206, endPoint y: 127, distance: 41.8
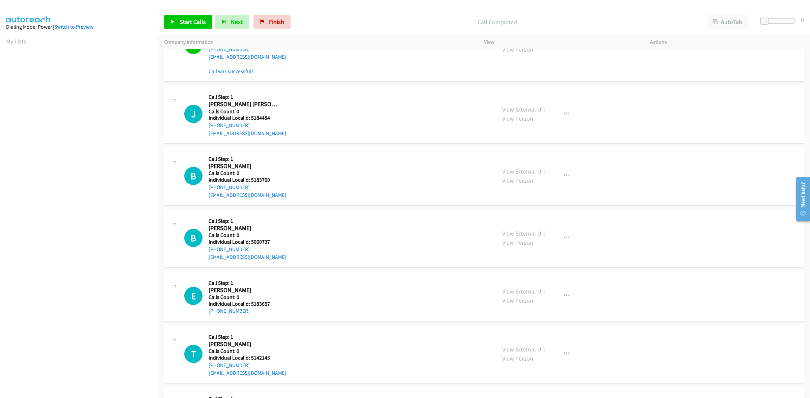
click at [206, 127] on div "J Callback Scheduled Call Step: 1 Jones Tabor America/New_York Calls Count: 0 I…" at bounding box center [337, 114] width 306 height 47
drag, startPoint x: 272, startPoint y: 120, endPoint x: 250, endPoint y: 115, distance: 22.4
click at [250, 115] on h5 "Individual Localid: 5184454" at bounding box center [247, 118] width 78 height 7
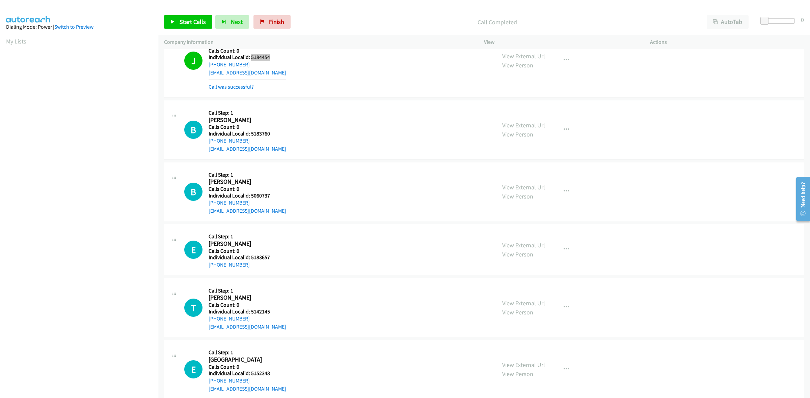
scroll to position [633, 0]
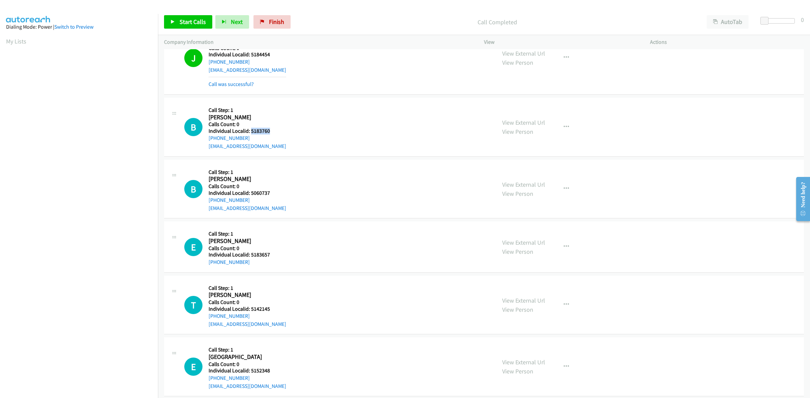
drag, startPoint x: 272, startPoint y: 131, endPoint x: 250, endPoint y: 132, distance: 21.7
click at [250, 132] on h5 "Individual Localid: 5183760" at bounding box center [247, 131] width 78 height 7
drag, startPoint x: 235, startPoint y: 138, endPoint x: 208, endPoint y: 139, distance: 27.4
click at [208, 139] on div "B Callback Scheduled Call Step: 1 Beau Davis America/New_York Calls Count: 0 In…" at bounding box center [337, 127] width 306 height 47
drag, startPoint x: 271, startPoint y: 133, endPoint x: 251, endPoint y: 129, distance: 20.1
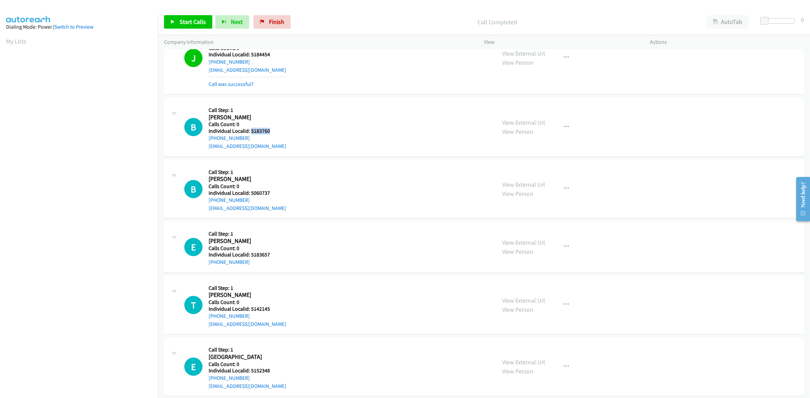
click at [251, 129] on h5 "Individual Localid: 5183760" at bounding box center [247, 131] width 78 height 7
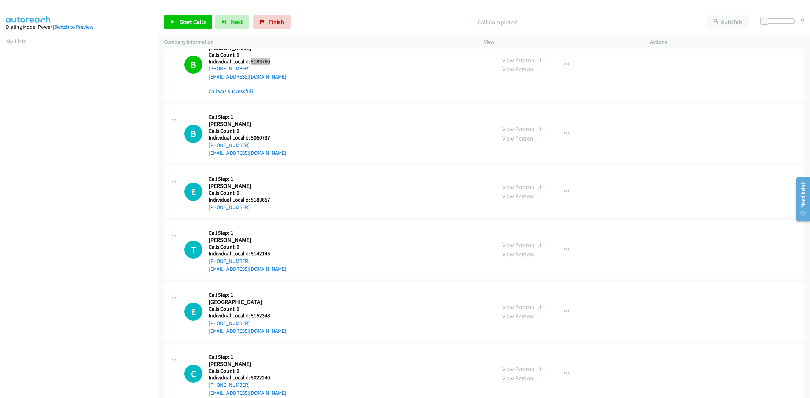
scroll to position [727, 0]
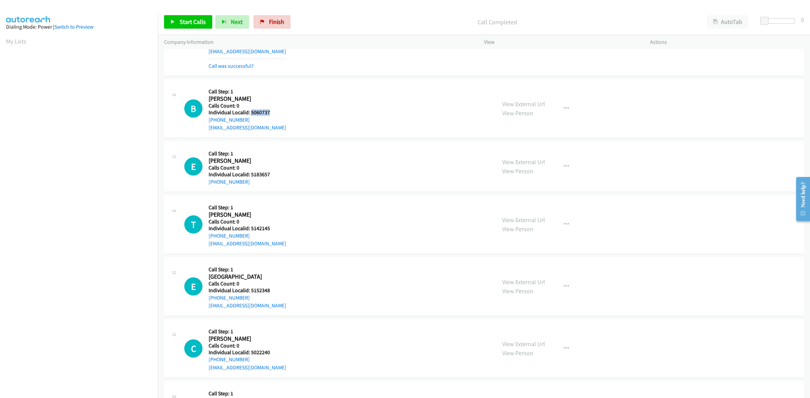
drag, startPoint x: 274, startPoint y: 113, endPoint x: 251, endPoint y: 114, distance: 23.6
click at [251, 114] on h5 "Individual Localid: 5060737" at bounding box center [247, 112] width 78 height 7
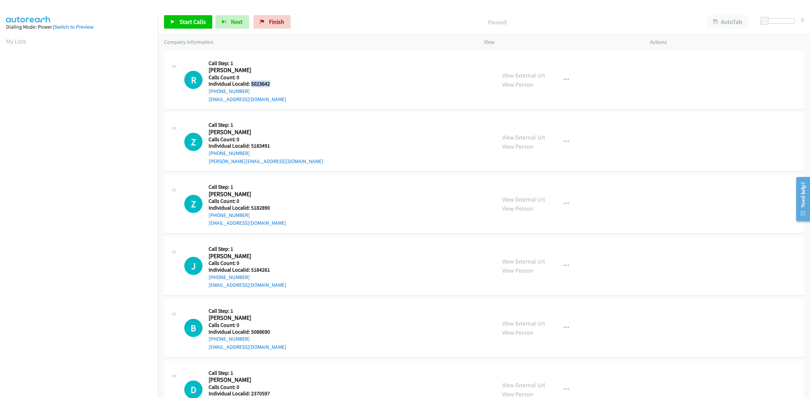
drag, startPoint x: 271, startPoint y: 81, endPoint x: 251, endPoint y: 83, distance: 19.7
click at [251, 83] on h5 "Individual Localid: 5023642" at bounding box center [247, 84] width 78 height 7
copy h5 "5023642"
drag, startPoint x: 248, startPoint y: 90, endPoint x: 208, endPoint y: 93, distance: 40.7
click at [208, 93] on div "R Callback Scheduled Call Step: 1 Ryder Carlon America/New_York Calls Count: 0 …" at bounding box center [337, 80] width 306 height 47
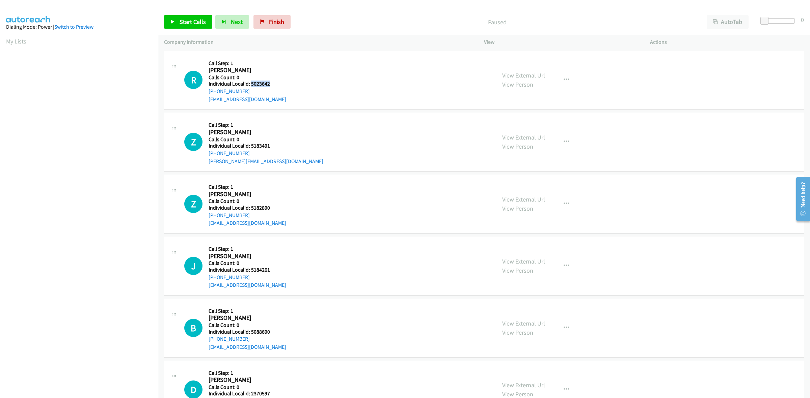
copy link "+1 616-818-6407"
drag, startPoint x: 269, startPoint y: 82, endPoint x: 250, endPoint y: 83, distance: 18.6
click at [250, 83] on h5 "Individual Localid: 5023642" at bounding box center [247, 84] width 78 height 7
copy h5 "5023642"
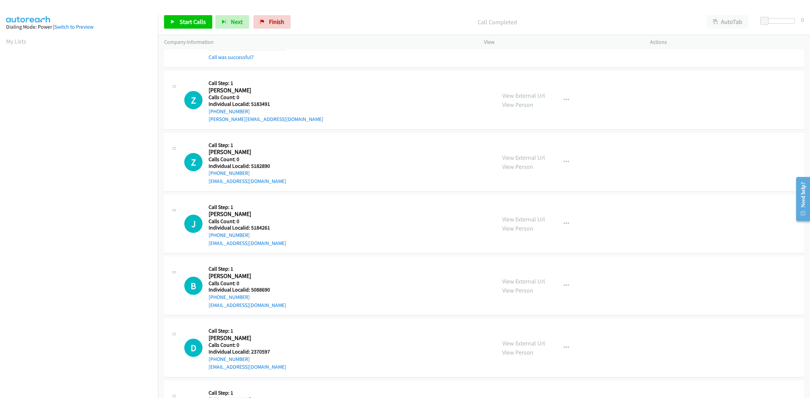
scroll to position [63, 0]
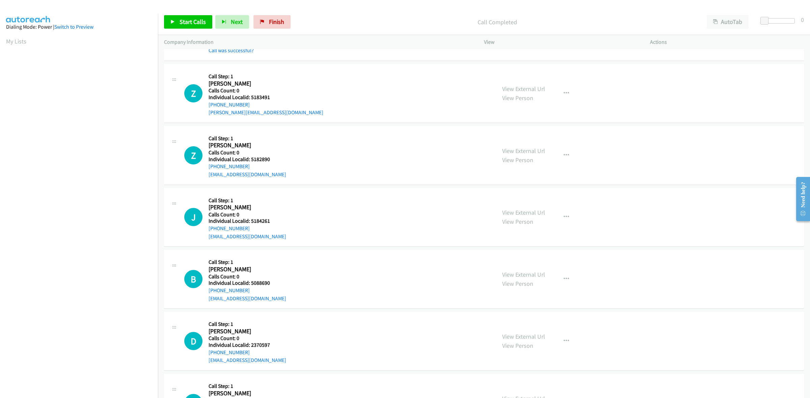
drag, startPoint x: 279, startPoint y: 101, endPoint x: 249, endPoint y: 95, distance: 30.6
click at [247, 95] on div "Z Callback Scheduled Call Step: 1 Zane Berry America/Halifax Calls Count: 0 Ind…" at bounding box center [337, 93] width 306 height 47
click at [276, 95] on h5 "Individual Localid: 5183491" at bounding box center [265, 97] width 115 height 7
drag, startPoint x: 270, startPoint y: 95, endPoint x: 248, endPoint y: 97, distance: 22.0
click at [248, 97] on h5 "Individual Localid: 5183491" at bounding box center [265, 97] width 115 height 7
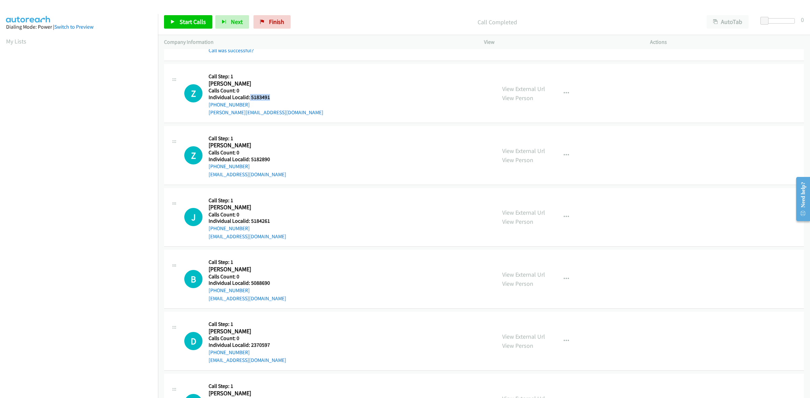
copy h5 "5183491"
drag, startPoint x: 559, startPoint y: 88, endPoint x: 557, endPoint y: 101, distance: 13.4
click at [559, 88] on button "button" at bounding box center [566, 93] width 18 height 13
click at [530, 135] on link "Skip Call" at bounding box center [530, 137] width 90 height 13
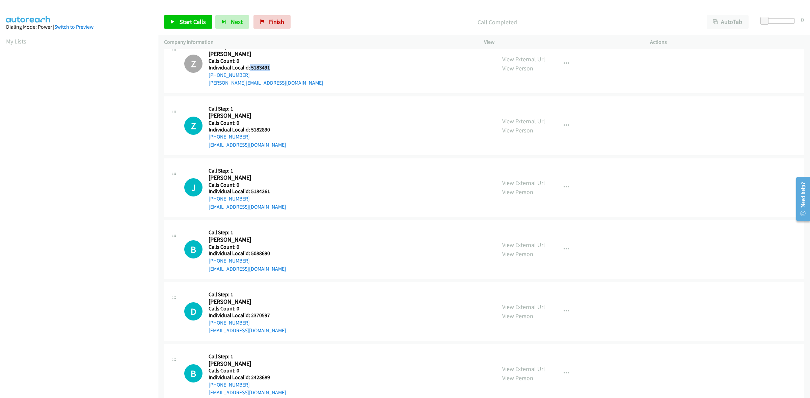
scroll to position [95, 0]
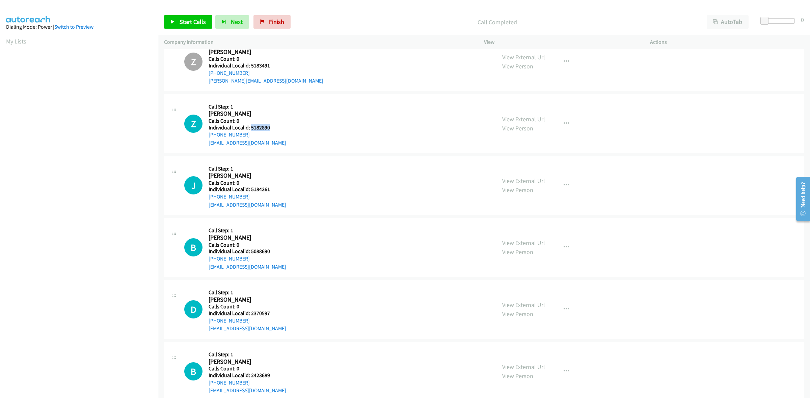
drag, startPoint x: 272, startPoint y: 127, endPoint x: 250, endPoint y: 127, distance: 21.6
click at [250, 127] on h5 "Individual Localid: 5182890" at bounding box center [247, 127] width 78 height 7
copy h5 "5182890"
drag, startPoint x: 247, startPoint y: 135, endPoint x: 203, endPoint y: 138, distance: 43.9
click at [203, 138] on div "Z Callback Scheduled Call Step: 1 Zach Poole America/New_York Calls Count: 0 In…" at bounding box center [337, 124] width 306 height 47
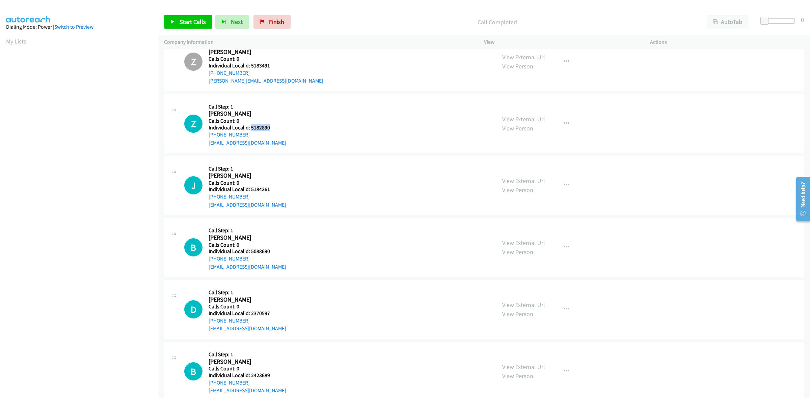
copy link "+1 301-848-2306"
drag, startPoint x: 264, startPoint y: 127, endPoint x: 250, endPoint y: 126, distance: 14.5
click at [250, 126] on h5 "Individual Localid: 5182890" at bounding box center [247, 127] width 78 height 7
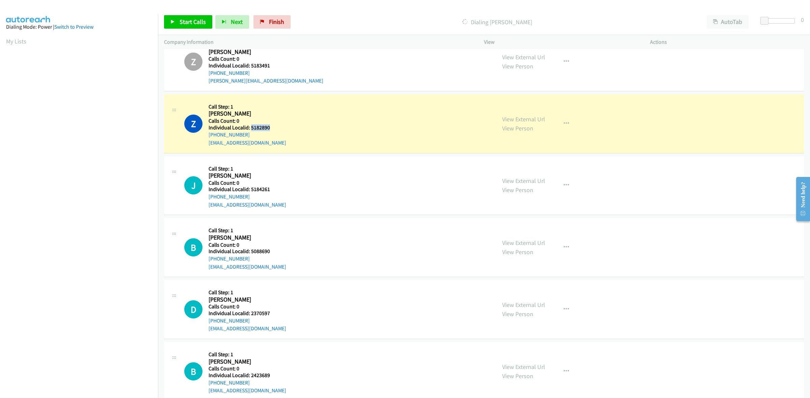
copy h5 "5182890"
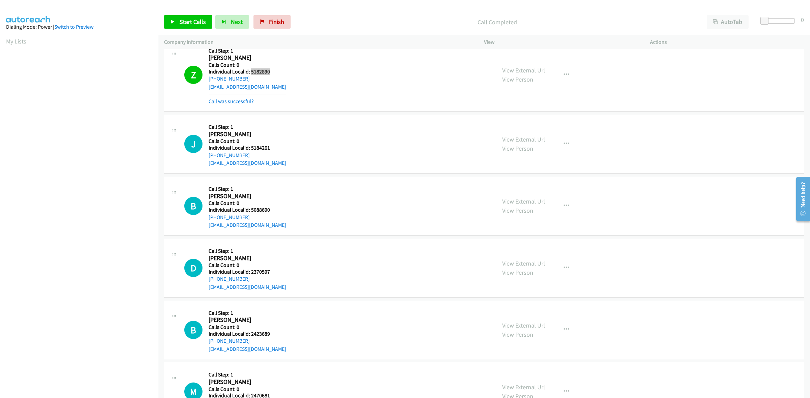
scroll to position [169, 0]
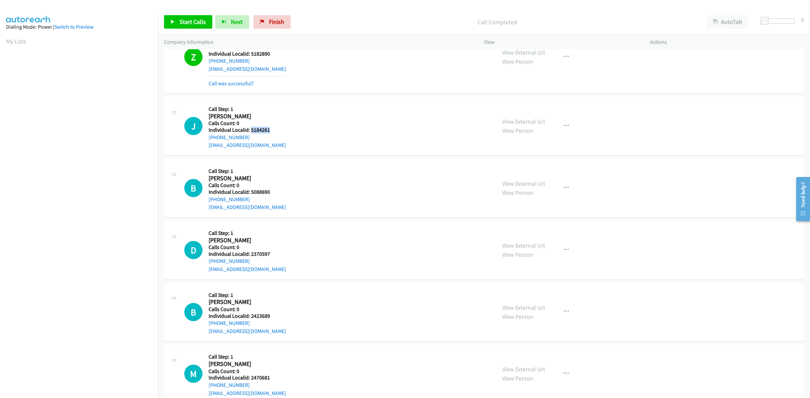
drag, startPoint x: 262, startPoint y: 129, endPoint x: 250, endPoint y: 129, distance: 11.8
click at [250, 129] on h5 "Individual Localid: 5184261" at bounding box center [247, 130] width 78 height 7
copy h5 "5184261"
drag, startPoint x: 246, startPoint y: 137, endPoint x: 208, endPoint y: 138, distance: 38.1
click at [208, 138] on div "+1 770-634-7342" at bounding box center [247, 138] width 78 height 8
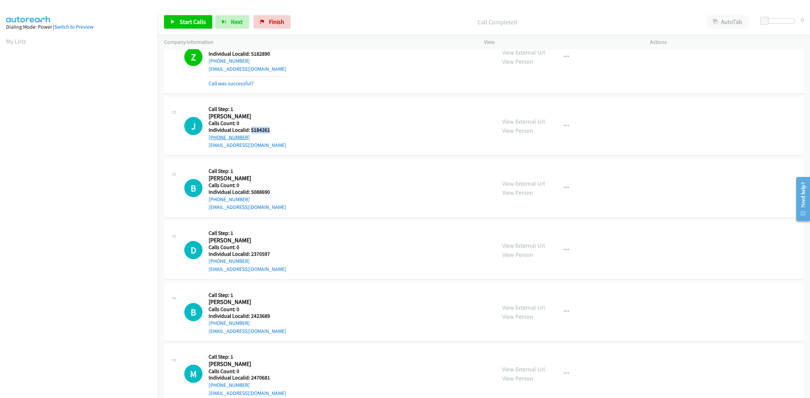
copy link "+1 770-634-7342"
click at [282, 129] on div "J Callback Scheduled Call Step: 1 James Van Emburgh America/New_York Calls Coun…" at bounding box center [337, 126] width 306 height 47
drag, startPoint x: 271, startPoint y: 129, endPoint x: 250, endPoint y: 131, distance: 21.0
click at [250, 131] on h5 "Individual Localid: 5184261" at bounding box center [247, 130] width 78 height 7
copy h5 "5184261"
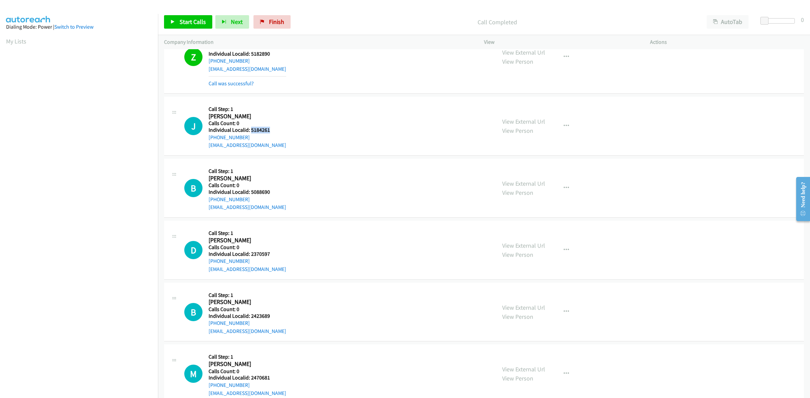
drag, startPoint x: 254, startPoint y: 138, endPoint x: 204, endPoint y: 140, distance: 49.6
click at [204, 140] on div "J Callback Scheduled Call Step: 1 James Van Emburgh America/New_York Calls Coun…" at bounding box center [337, 126] width 306 height 47
drag, startPoint x: 270, startPoint y: 133, endPoint x: 250, endPoint y: 132, distance: 19.6
click at [250, 132] on h5 "Individual Localid: 5184261" at bounding box center [247, 130] width 78 height 7
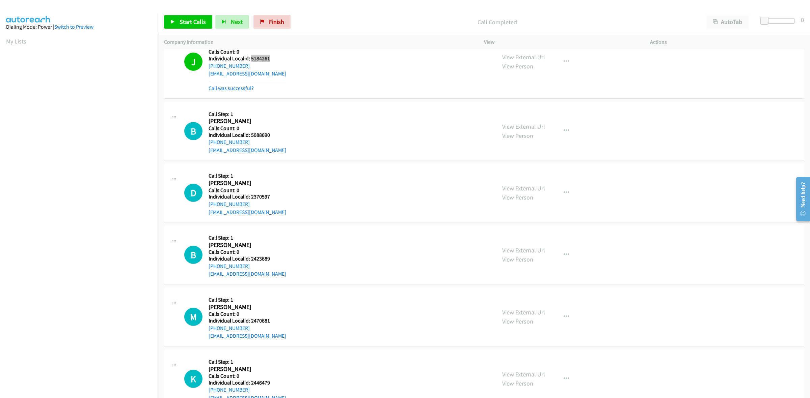
scroll to position [242, 0]
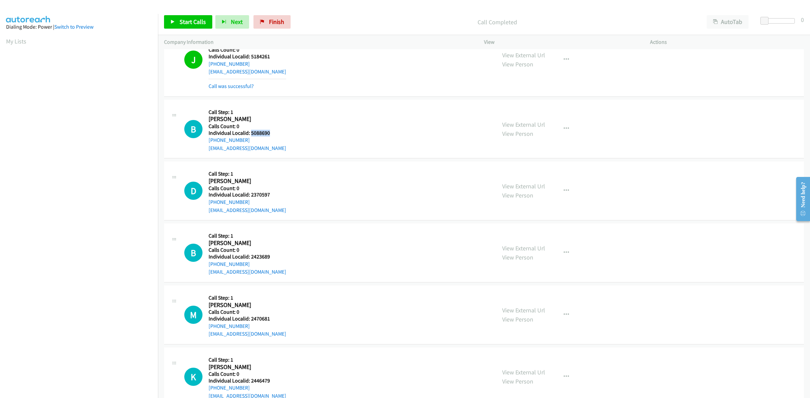
drag, startPoint x: 278, startPoint y: 133, endPoint x: 251, endPoint y: 134, distance: 27.7
click at [251, 134] on div "B Callback Scheduled Call Step: 1 Blayne Lemaster America/New_York Calls Count:…" at bounding box center [337, 129] width 306 height 47
drag, startPoint x: 250, startPoint y: 139, endPoint x: 206, endPoint y: 143, distance: 43.8
click at [206, 143] on div "B Callback Scheduled Call Step: 1 Blayne Lemaster America/New_York Calls Count:…" at bounding box center [337, 129] width 306 height 47
drag, startPoint x: 274, startPoint y: 133, endPoint x: 251, endPoint y: 132, distance: 22.9
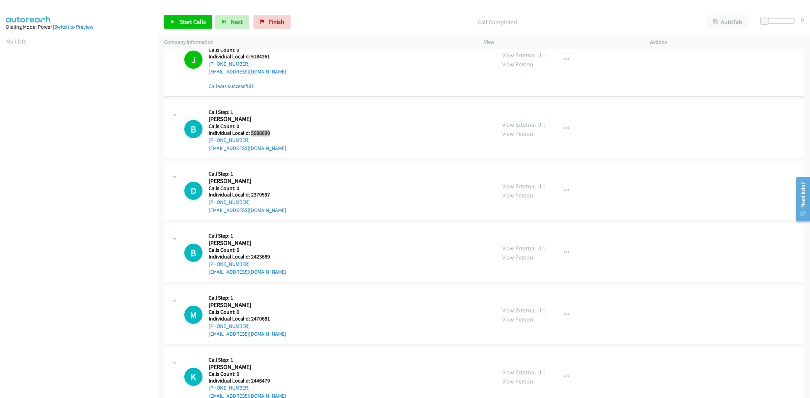
click at [251, 132] on h5 "Individual Localid: 5088690" at bounding box center [247, 133] width 78 height 7
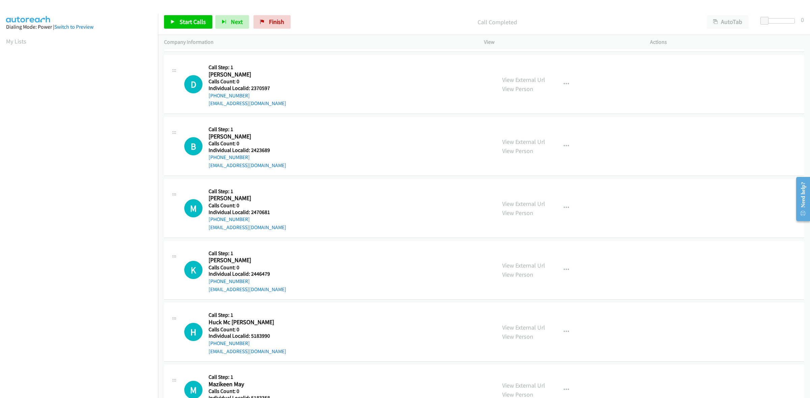
scroll to position [380, 0]
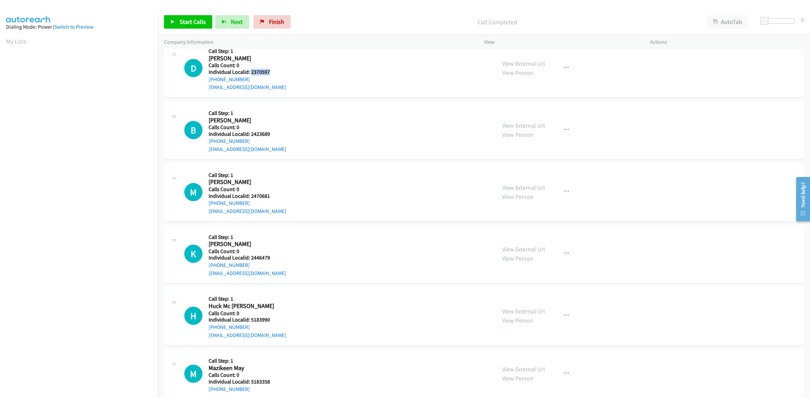
drag, startPoint x: 272, startPoint y: 73, endPoint x: 251, endPoint y: 72, distance: 21.0
click at [251, 72] on h5 "Individual Localid: 2370597" at bounding box center [247, 72] width 78 height 7
click at [272, 61] on h2 "Dylan Roake" at bounding box center [242, 59] width 69 height 8
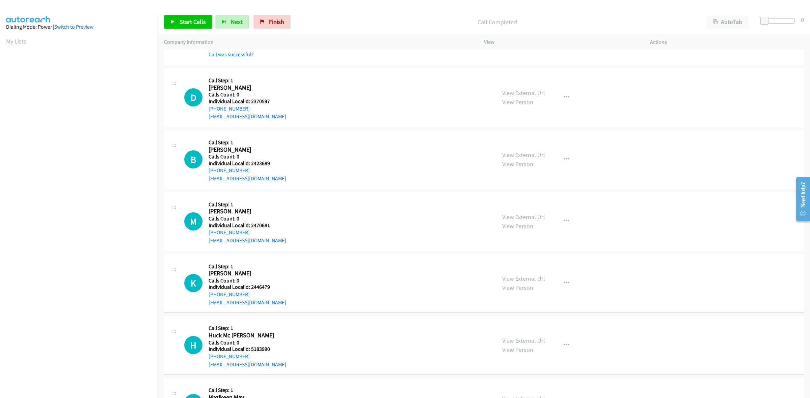
scroll to position [348, 0]
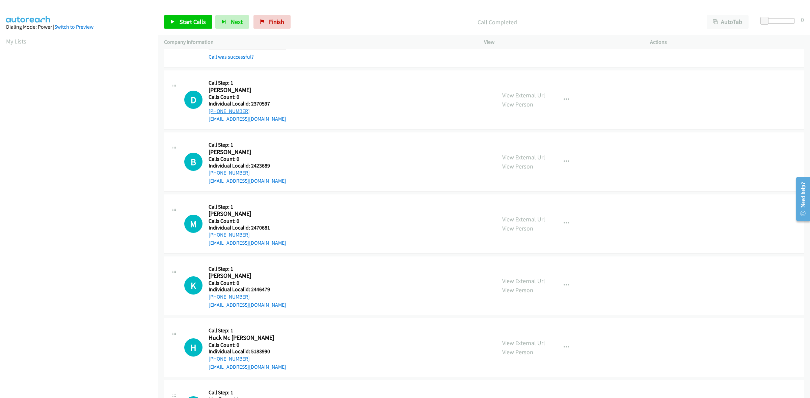
drag, startPoint x: 247, startPoint y: 111, endPoint x: 209, endPoint y: 110, distance: 37.8
click at [209, 110] on div "+1 914-625-3047" at bounding box center [247, 111] width 78 height 8
drag, startPoint x: 269, startPoint y: 104, endPoint x: 250, endPoint y: 104, distance: 18.6
click at [250, 104] on h5 "Individual Localid: 2370597" at bounding box center [247, 104] width 78 height 7
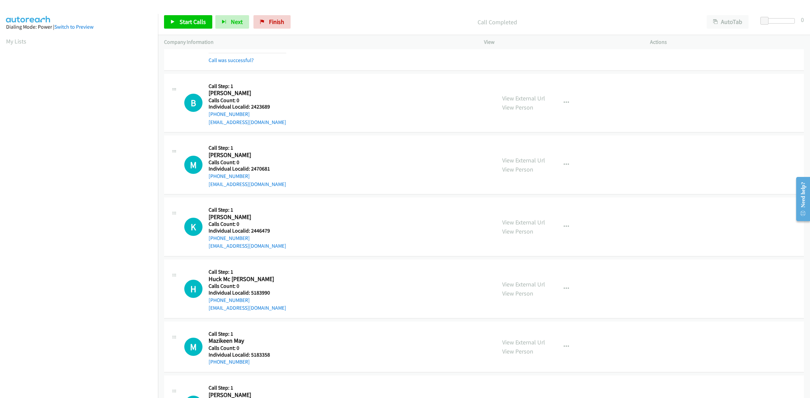
scroll to position [422, 0]
drag, startPoint x: 271, startPoint y: 107, endPoint x: 250, endPoint y: 105, distance: 20.7
click at [250, 105] on h5 "Individual Localid: 2423689" at bounding box center [247, 106] width 78 height 7
drag, startPoint x: 245, startPoint y: 112, endPoint x: 206, endPoint y: 117, distance: 39.8
click at [206, 117] on div "B Callback Scheduled Call Step: 1 Bodin Greiner America/Chicago Calls Count: 0 …" at bounding box center [337, 102] width 306 height 47
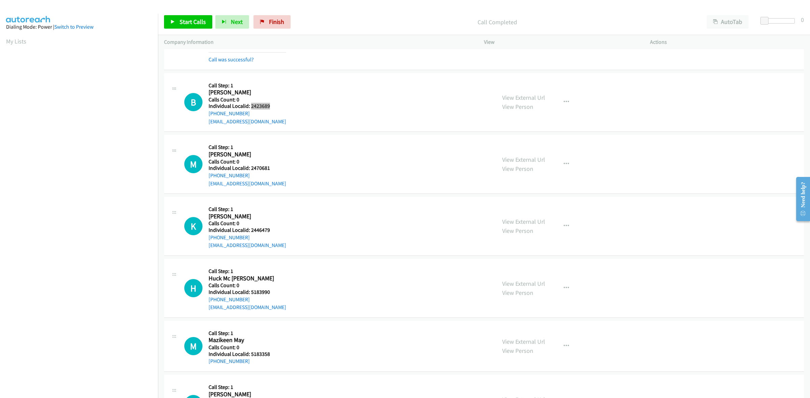
scroll to position [0, 1]
click at [277, 107] on h5 "Individual Localid: 2423689" at bounding box center [247, 106] width 78 height 7
drag, startPoint x: 269, startPoint y: 105, endPoint x: 250, endPoint y: 105, distance: 19.2
click at [250, 105] on h5 "Individual Localid: 2423689" at bounding box center [247, 106] width 78 height 7
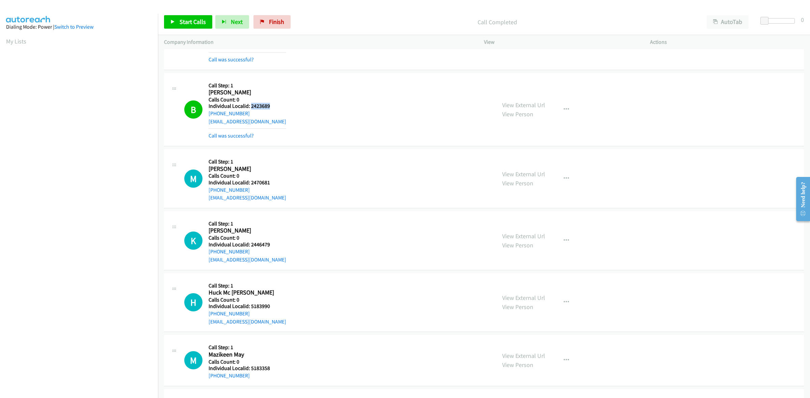
drag, startPoint x: 270, startPoint y: 187, endPoint x: 257, endPoint y: 183, distance: 13.8
click at [257, 183] on div "Callback Scheduled Call Step: 1 Maxwell Roberts America/Chicago Calls Count: 0 …" at bounding box center [247, 179] width 78 height 47
click at [284, 180] on div "M Callback Scheduled Call Step: 1 Maxwell Roberts America/Chicago Calls Count: …" at bounding box center [337, 179] width 306 height 47
drag, startPoint x: 277, startPoint y: 183, endPoint x: 251, endPoint y: 181, distance: 26.0
click at [251, 181] on h5 "Individual Localid: 2470681" at bounding box center [247, 182] width 78 height 7
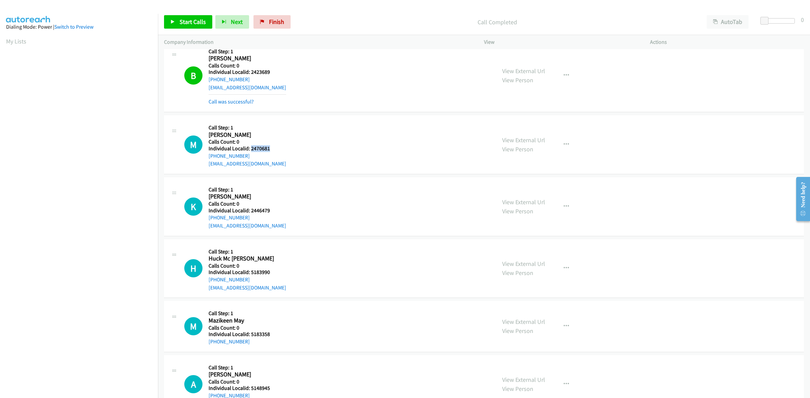
scroll to position [464, 0]
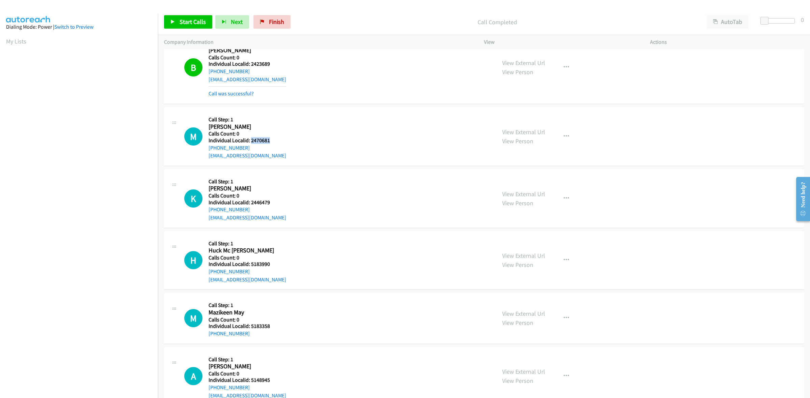
click at [306, 142] on div "M Callback Scheduled Call Step: 1 Maxwell Roberts America/Chicago Calls Count: …" at bounding box center [337, 136] width 306 height 47
click at [278, 125] on div "M Callback Scheduled Call Step: 1 Maxwell Roberts America/Chicago Calls Count: …" at bounding box center [337, 136] width 306 height 47
drag, startPoint x: 247, startPoint y: 149, endPoint x: 207, endPoint y: 149, distance: 39.8
click at [207, 149] on div "M Callback Scheduled Call Step: 1 Maxwell Roberts America/Chicago Calls Count: …" at bounding box center [337, 136] width 306 height 47
drag, startPoint x: 268, startPoint y: 143, endPoint x: 249, endPoint y: 142, distance: 18.6
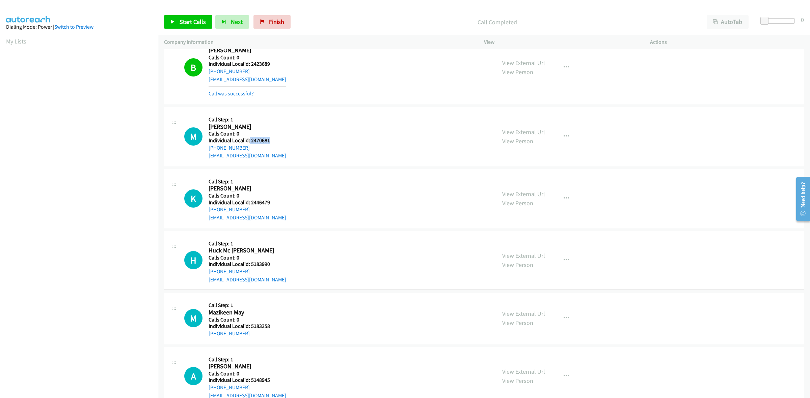
click at [249, 142] on h5 "Individual Localid: 2470681" at bounding box center [247, 140] width 78 height 7
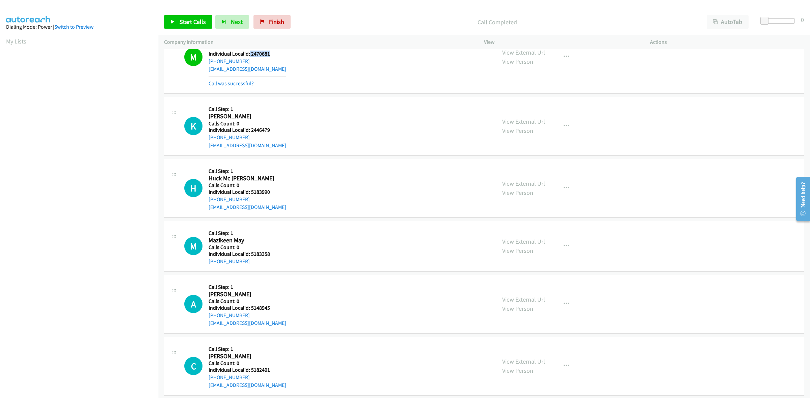
scroll to position [580, 0]
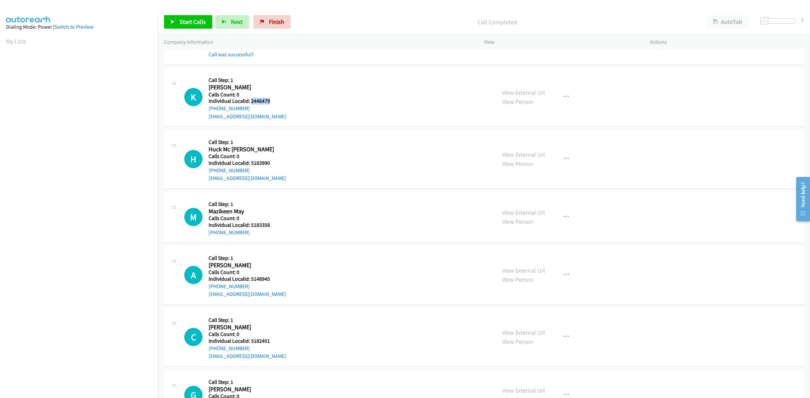
drag, startPoint x: 273, startPoint y: 102, endPoint x: 250, endPoint y: 104, distance: 23.7
click at [250, 104] on h5 "Individual Localid: 2446479" at bounding box center [247, 101] width 78 height 7
click at [365, 107] on div "K Callback Scheduled Call Step: 1 Kayson Andren America/Chicago Calls Count: 0 …" at bounding box center [337, 97] width 306 height 47
drag, startPoint x: 247, startPoint y: 107, endPoint x: 206, endPoint y: 112, distance: 41.4
click at [206, 112] on div "K Callback Scheduled Call Step: 1 Kayson Andren America/Chicago Calls Count: 0 …" at bounding box center [337, 97] width 306 height 47
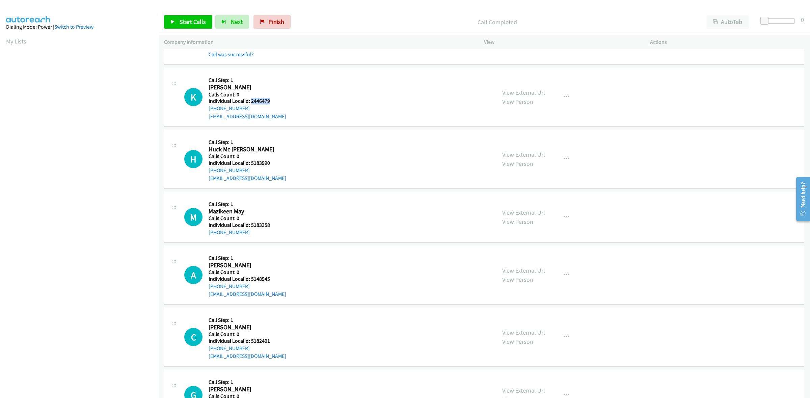
drag, startPoint x: 269, startPoint y: 102, endPoint x: 250, endPoint y: 104, distance: 19.7
click at [250, 104] on h5 "Individual Localid: 2446479" at bounding box center [247, 101] width 78 height 7
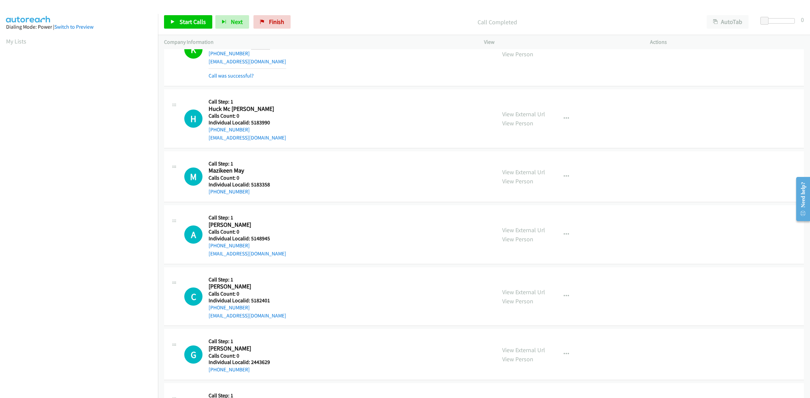
scroll to position [643, 0]
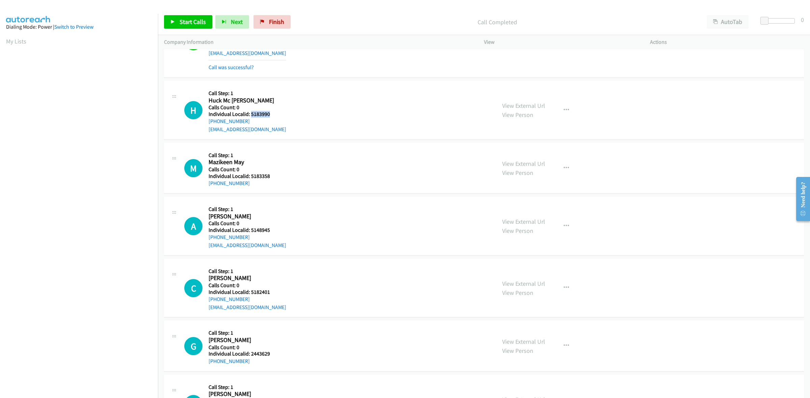
drag, startPoint x: 269, startPoint y: 113, endPoint x: 251, endPoint y: 115, distance: 18.0
click at [251, 115] on h5 "Individual Localid: 5183990" at bounding box center [247, 114] width 78 height 7
drag, startPoint x: 250, startPoint y: 124, endPoint x: 206, endPoint y: 123, distance: 43.5
click at [206, 123] on div "H Callback Scheduled Call Step: 1 Huck Mc Dowell America/Chicago Calls Count: 0…" at bounding box center [337, 110] width 306 height 47
click at [392, 113] on div "H Callback Scheduled Call Step: 1 Huck Mc Dowell America/Chicago Calls Count: 0…" at bounding box center [337, 110] width 306 height 47
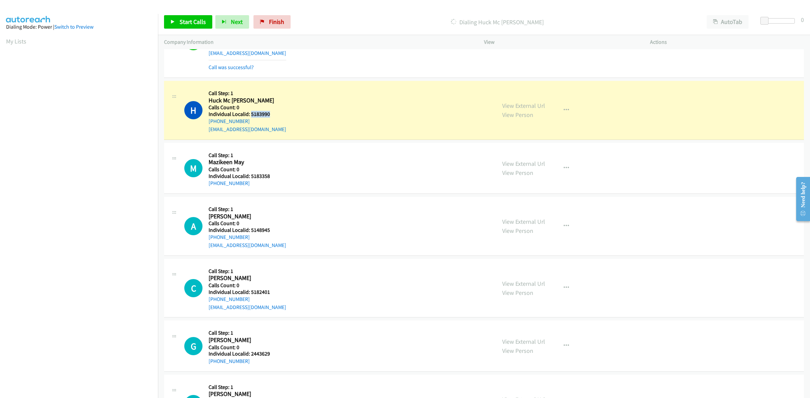
drag, startPoint x: 270, startPoint y: 114, endPoint x: 250, endPoint y: 114, distance: 19.9
click at [250, 114] on h5 "Individual Localid: 5183990" at bounding box center [247, 114] width 78 height 7
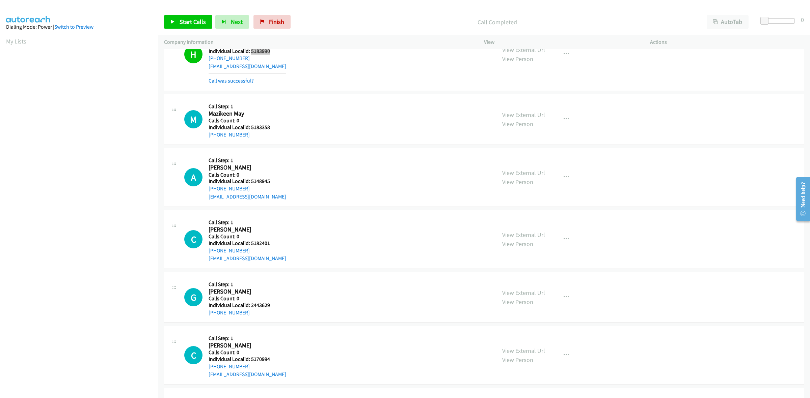
scroll to position [738, 0]
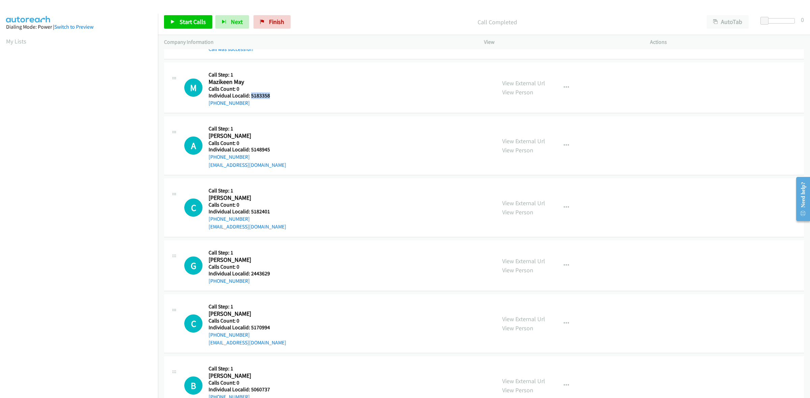
drag, startPoint x: 273, startPoint y: 94, endPoint x: 250, endPoint y: 94, distance: 23.3
click at [250, 94] on h5 "Individual Localid: 5183358" at bounding box center [242, 95] width 69 height 7
click at [564, 87] on icon "button" at bounding box center [565, 87] width 5 height 5
click at [535, 134] on link "Skip Call" at bounding box center [530, 131] width 90 height 13
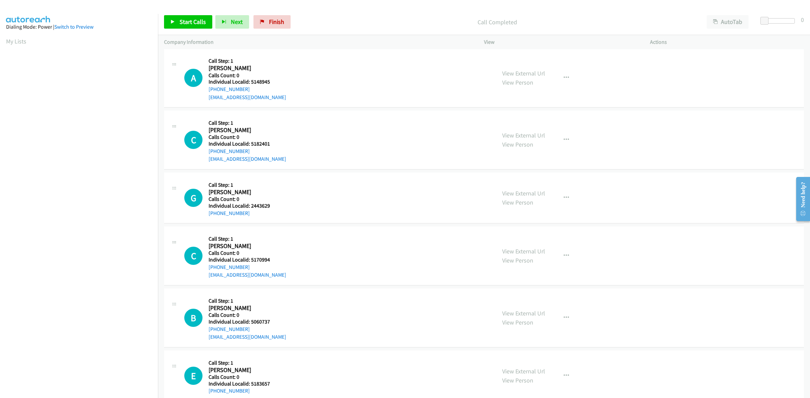
scroll to position [812, 0]
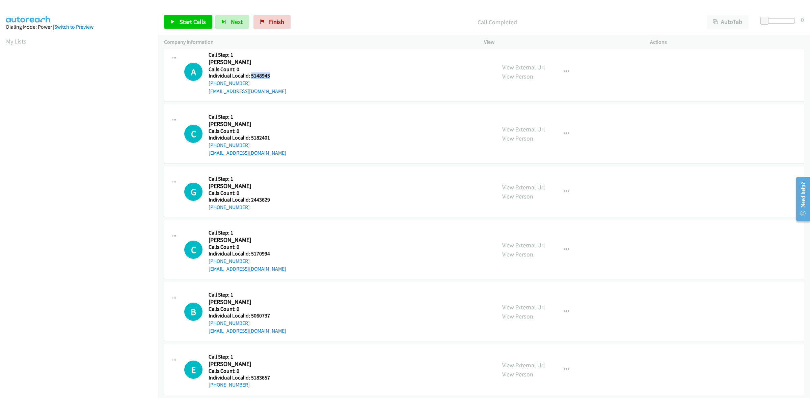
drag, startPoint x: 271, startPoint y: 78, endPoint x: 250, endPoint y: 76, distance: 20.6
click at [250, 76] on h5 "Individual Localid: 5148945" at bounding box center [247, 76] width 78 height 7
click at [256, 54] on h5 "Call Step: 1" at bounding box center [247, 55] width 78 height 7
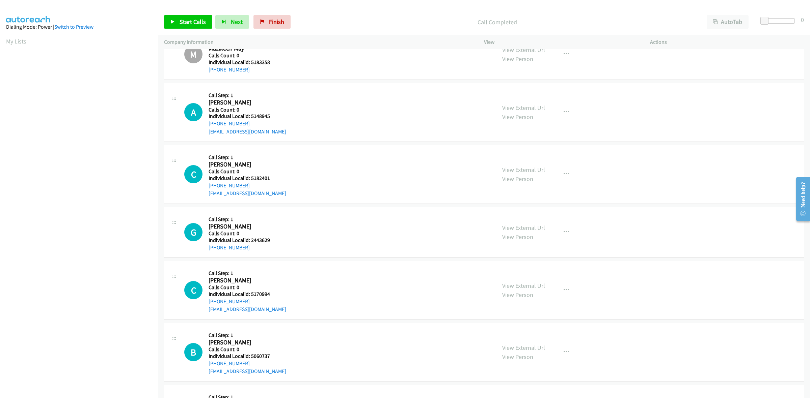
scroll to position [770, 0]
drag, startPoint x: 250, startPoint y: 125, endPoint x: 206, endPoint y: 127, distance: 43.6
click at [206, 127] on div "A Callback Scheduled Call Step: 1 Aiden Reuter America/Chicago Calls Count: 0 I…" at bounding box center [337, 114] width 306 height 47
drag, startPoint x: 274, startPoint y: 118, endPoint x: 251, endPoint y: 117, distance: 22.3
click at [251, 117] on h5 "Individual Localid: 5148945" at bounding box center [247, 118] width 78 height 7
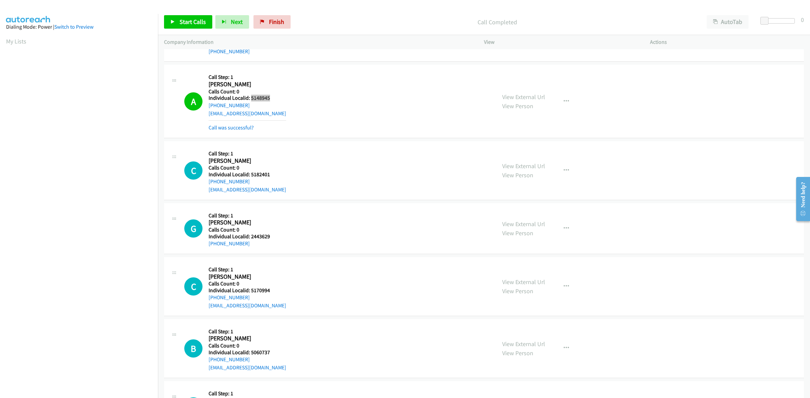
scroll to position [854, 0]
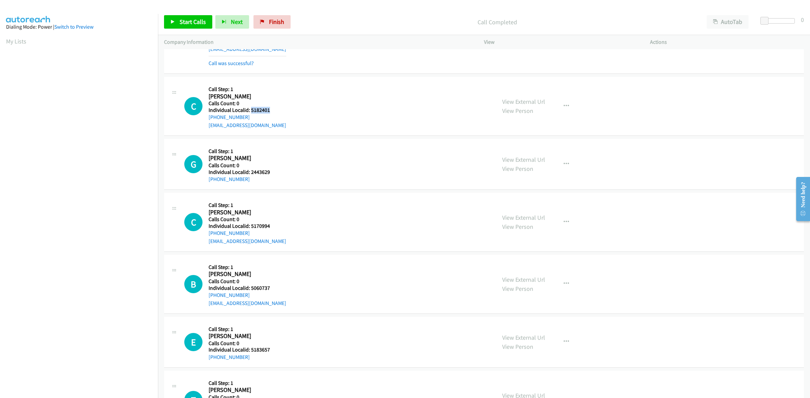
drag, startPoint x: 267, startPoint y: 112, endPoint x: 250, endPoint y: 111, distance: 17.2
click at [250, 111] on h5 "Individual Localid: 5182401" at bounding box center [247, 110] width 78 height 7
drag, startPoint x: 271, startPoint y: 95, endPoint x: 262, endPoint y: 102, distance: 10.6
click at [271, 95] on h2 "Cayson Fields" at bounding box center [242, 97] width 69 height 8
drag, startPoint x: 250, startPoint y: 117, endPoint x: 208, endPoint y: 119, distance: 41.9
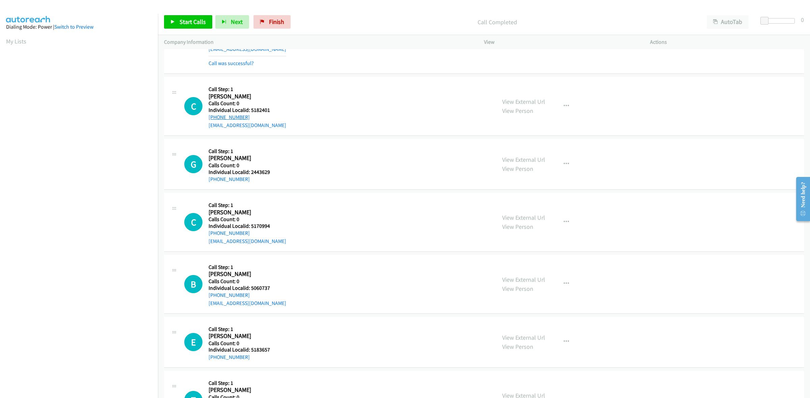
click at [208, 119] on div "+1 580-704-8779" at bounding box center [247, 117] width 78 height 8
drag, startPoint x: 271, startPoint y: 111, endPoint x: 251, endPoint y: 111, distance: 19.9
click at [251, 111] on h5 "Individual Localid: 5182401" at bounding box center [247, 110] width 78 height 7
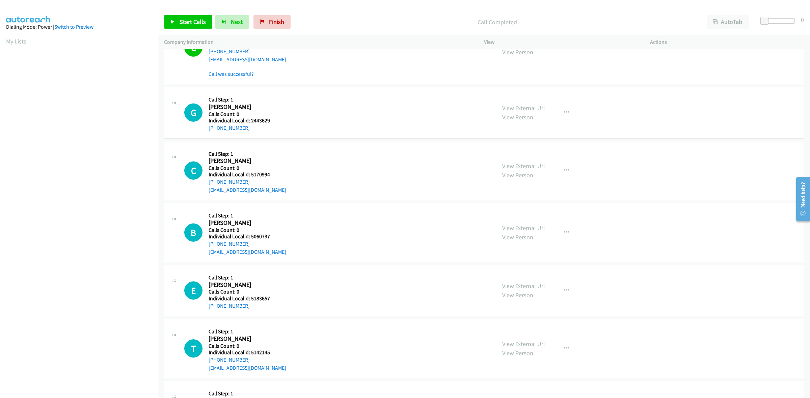
scroll to position [928, 0]
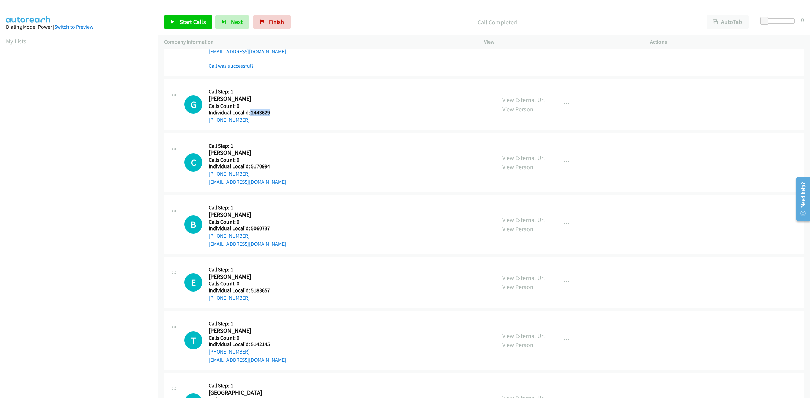
drag, startPoint x: 270, startPoint y: 112, endPoint x: 249, endPoint y: 113, distance: 21.3
click at [249, 113] on h5 "Individual Localid: 2443629" at bounding box center [242, 112] width 69 height 7
drag, startPoint x: 252, startPoint y: 120, endPoint x: 201, endPoint y: 122, distance: 51.0
click at [201, 122] on div "G Callback Scheduled Call Step: 1 Grant Goskey America/Chicago Calls Count: 0 I…" at bounding box center [337, 104] width 306 height 38
drag, startPoint x: 274, startPoint y: 112, endPoint x: 251, endPoint y: 112, distance: 22.6
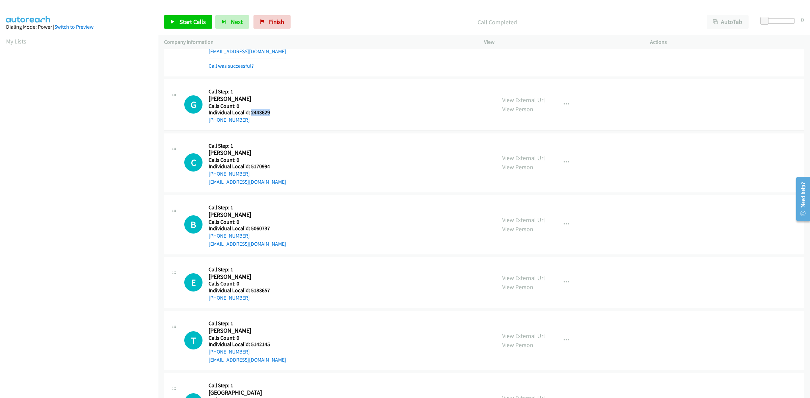
click at [251, 112] on h5 "Individual Localid: 2443629" at bounding box center [242, 112] width 69 height 7
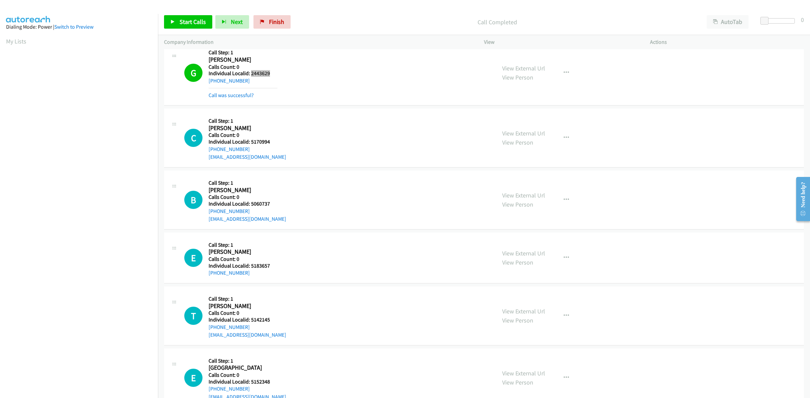
scroll to position [980, 0]
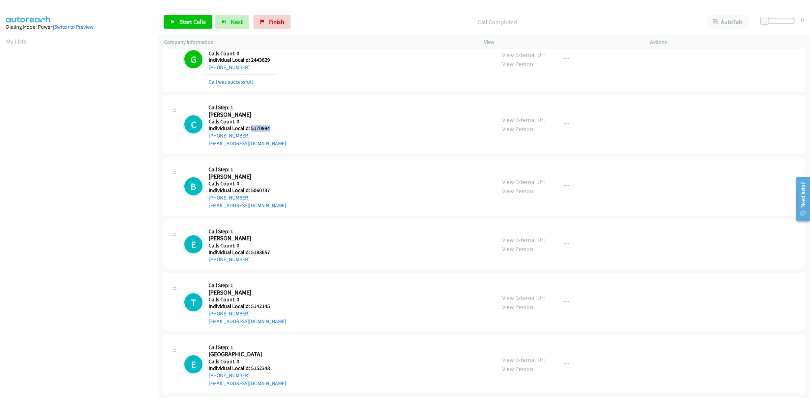
drag, startPoint x: 270, startPoint y: 129, endPoint x: 251, endPoint y: 128, distance: 18.9
click at [251, 128] on h5 "Individual Localid: 5170994" at bounding box center [247, 128] width 78 height 7
drag, startPoint x: 247, startPoint y: 136, endPoint x: 207, endPoint y: 137, distance: 39.2
click at [207, 137] on div "C Callback Scheduled Call Step: 1 Colin Zahariev America/Chicago Calls Count: 0…" at bounding box center [337, 124] width 306 height 47
drag, startPoint x: 272, startPoint y: 132, endPoint x: 250, endPoint y: 130, distance: 22.0
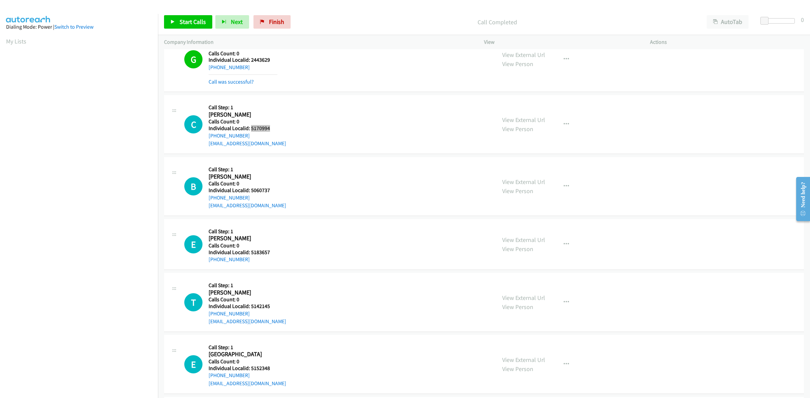
click at [250, 130] on h5 "Individual Localid: 5170994" at bounding box center [247, 128] width 78 height 7
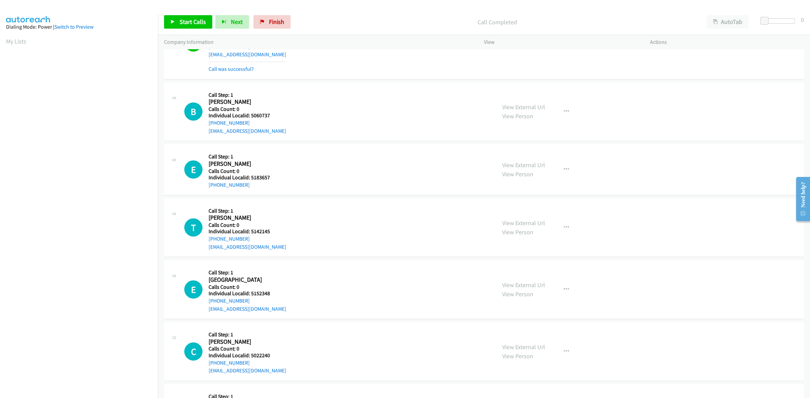
scroll to position [1096, 0]
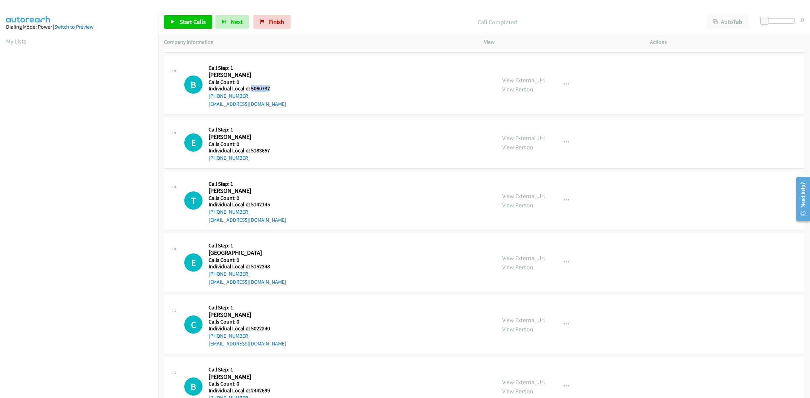
drag, startPoint x: 267, startPoint y: 90, endPoint x: 251, endPoint y: 90, distance: 15.9
click at [251, 90] on h5 "Individual Localid: 5060737" at bounding box center [247, 88] width 78 height 7
click at [260, 65] on div "Callback Scheduled Call Step: 1 Bryson Shelton America/New_York Calls Count: 0 …" at bounding box center [247, 85] width 78 height 47
drag, startPoint x: 250, startPoint y: 98, endPoint x: 206, endPoint y: 101, distance: 43.6
click at [206, 101] on div "B Callback Scheduled Call Step: 1 Bryson Shelton America/New_York Calls Count: …" at bounding box center [337, 85] width 306 height 47
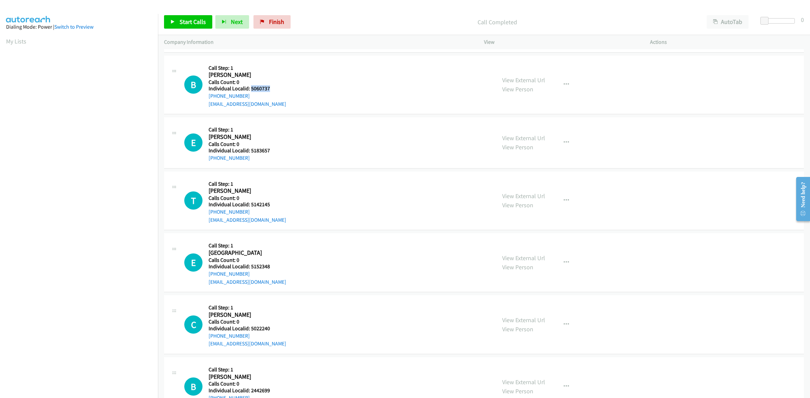
drag, startPoint x: 275, startPoint y: 92, endPoint x: 250, endPoint y: 93, distance: 25.3
click at [250, 93] on div "B Callback Scheduled Call Step: 1 Bryson Shelton America/New_York Calls Count: …" at bounding box center [337, 85] width 306 height 47
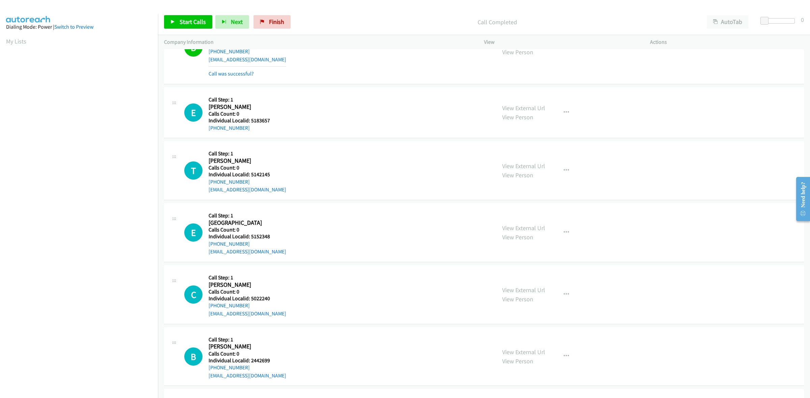
scroll to position [1149, 0]
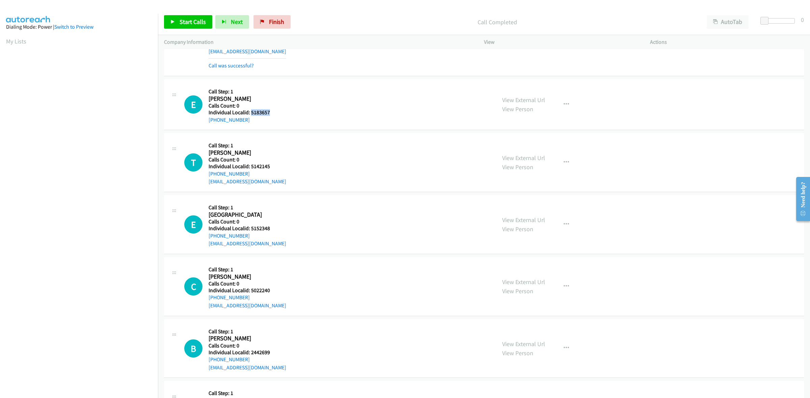
drag, startPoint x: 267, startPoint y: 113, endPoint x: 250, endPoint y: 113, distance: 16.2
click at [250, 113] on h5 "Individual Localid: 5183657" at bounding box center [242, 112] width 69 height 7
drag, startPoint x: 248, startPoint y: 122, endPoint x: 200, endPoint y: 127, distance: 48.1
click at [200, 127] on div "E Callback Scheduled Call Step: 1 Evee Phillips America/New_York Calls Count: 0…" at bounding box center [484, 104] width 640 height 51
drag, startPoint x: 269, startPoint y: 115, endPoint x: 250, endPoint y: 115, distance: 18.9
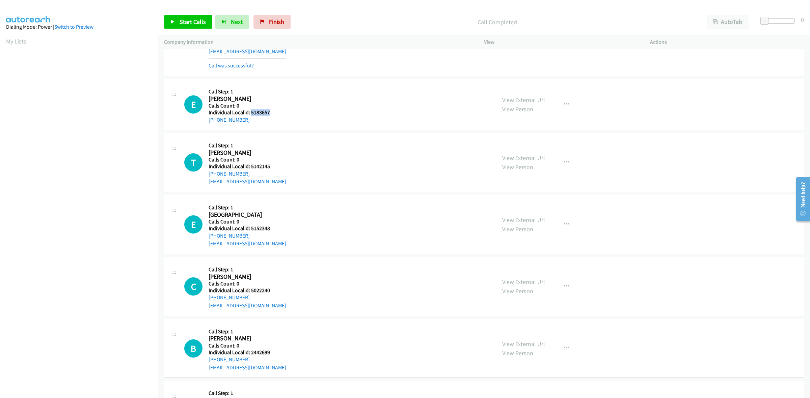
click at [250, 115] on h5 "Individual Localid: 5183657" at bounding box center [242, 112] width 69 height 7
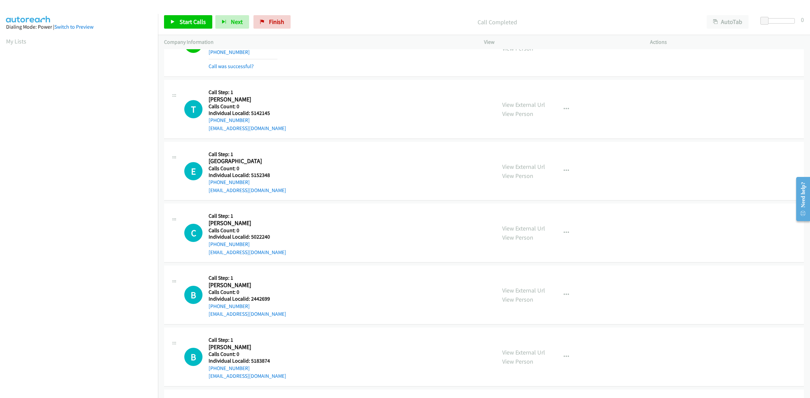
scroll to position [1223, 0]
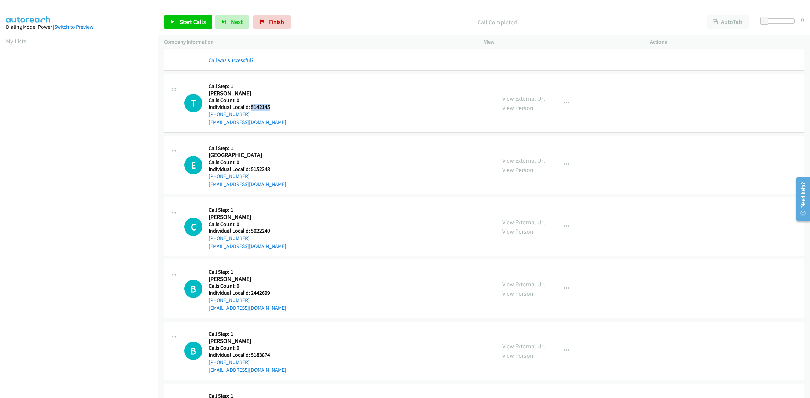
drag, startPoint x: 269, startPoint y: 109, endPoint x: 250, endPoint y: 109, distance: 19.2
click at [250, 109] on h5 "Individual Localid: 5142145" at bounding box center [247, 107] width 78 height 7
click at [271, 88] on h5 "Call Step: 1" at bounding box center [247, 86] width 78 height 7
drag, startPoint x: 248, startPoint y: 115, endPoint x: 206, endPoint y: 116, distance: 41.8
click at [206, 116] on div "T Callback Scheduled Call Step: 1 Talon Shumaker America/New_York Calls Count: …" at bounding box center [337, 103] width 306 height 47
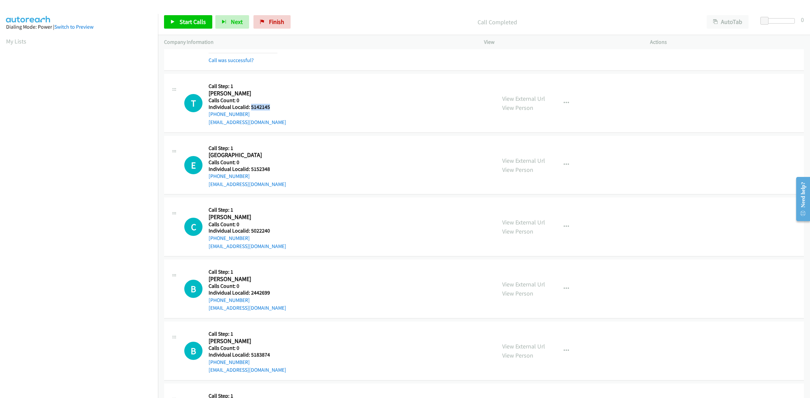
drag, startPoint x: 274, startPoint y: 108, endPoint x: 251, endPoint y: 108, distance: 22.9
click at [251, 108] on h5 "Individual Localid: 5142145" at bounding box center [247, 107] width 78 height 7
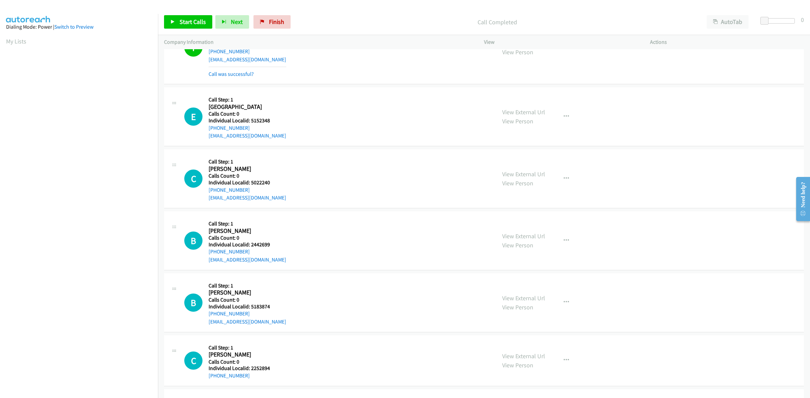
scroll to position [1307, 0]
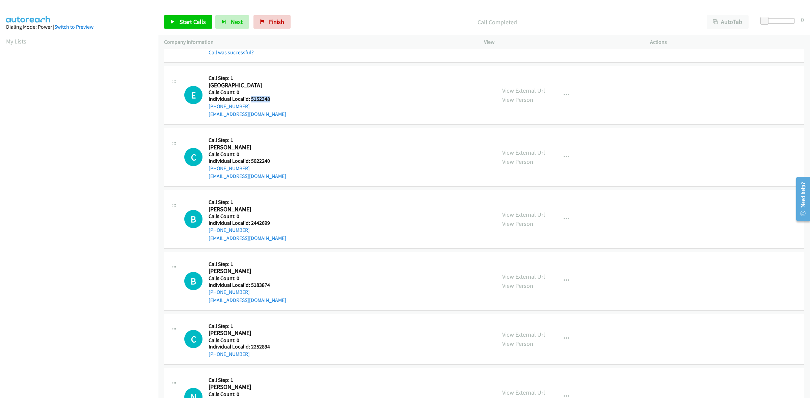
drag, startPoint x: 260, startPoint y: 102, endPoint x: 250, endPoint y: 100, distance: 9.9
click at [250, 100] on h5 "Individual Localid: 5152348" at bounding box center [247, 99] width 78 height 7
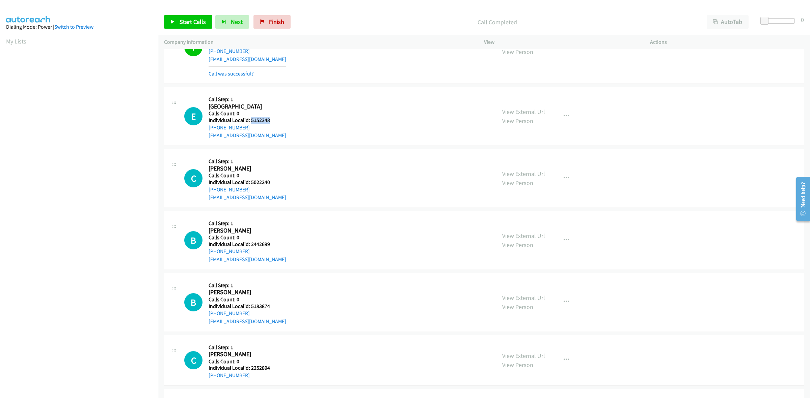
scroll to position [1296, 0]
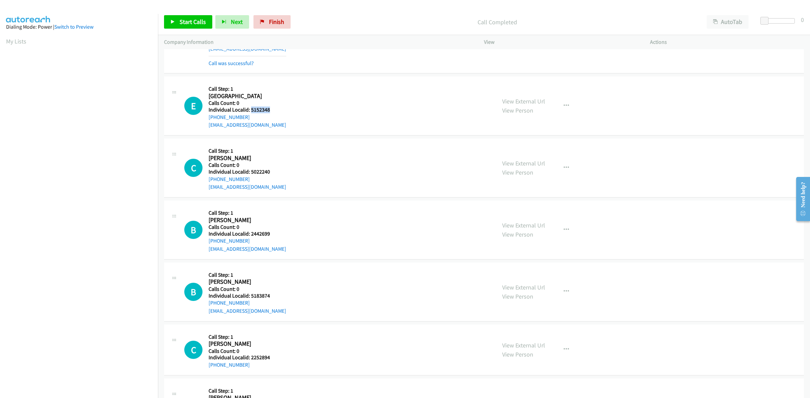
drag, startPoint x: 250, startPoint y: 116, endPoint x: 207, endPoint y: 120, distance: 43.0
click at [207, 120] on div "E Callback Scheduled Call Step: 1 Easton Hill America/New_York Calls Count: 0 I…" at bounding box center [337, 106] width 306 height 47
drag, startPoint x: 271, startPoint y: 112, endPoint x: 250, endPoint y: 112, distance: 20.6
click at [250, 112] on h5 "Individual Localid: 5152348" at bounding box center [247, 110] width 78 height 7
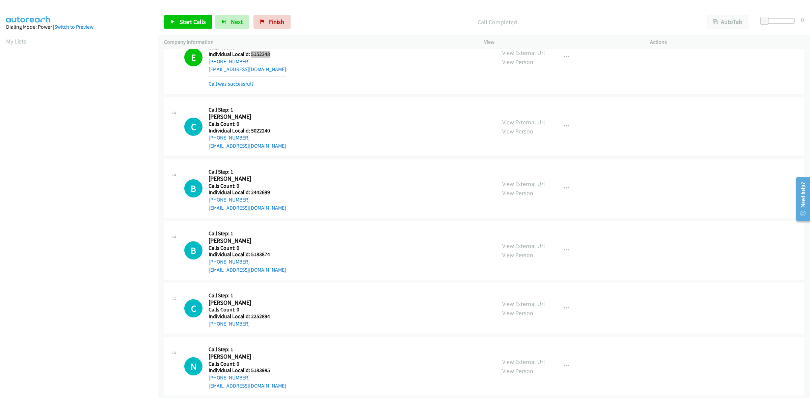
scroll to position [1370, 0]
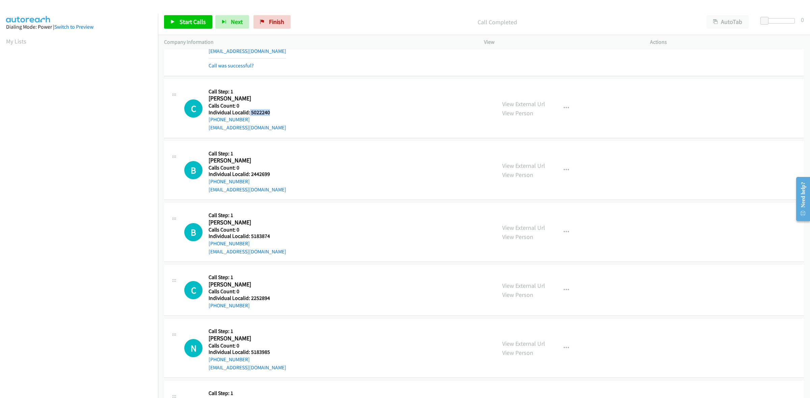
drag, startPoint x: 273, startPoint y: 114, endPoint x: 249, endPoint y: 115, distance: 24.3
click at [249, 115] on h5 "Individual Localid: 5022240" at bounding box center [247, 112] width 78 height 7
